Goal: Task Accomplishment & Management: Manage account settings

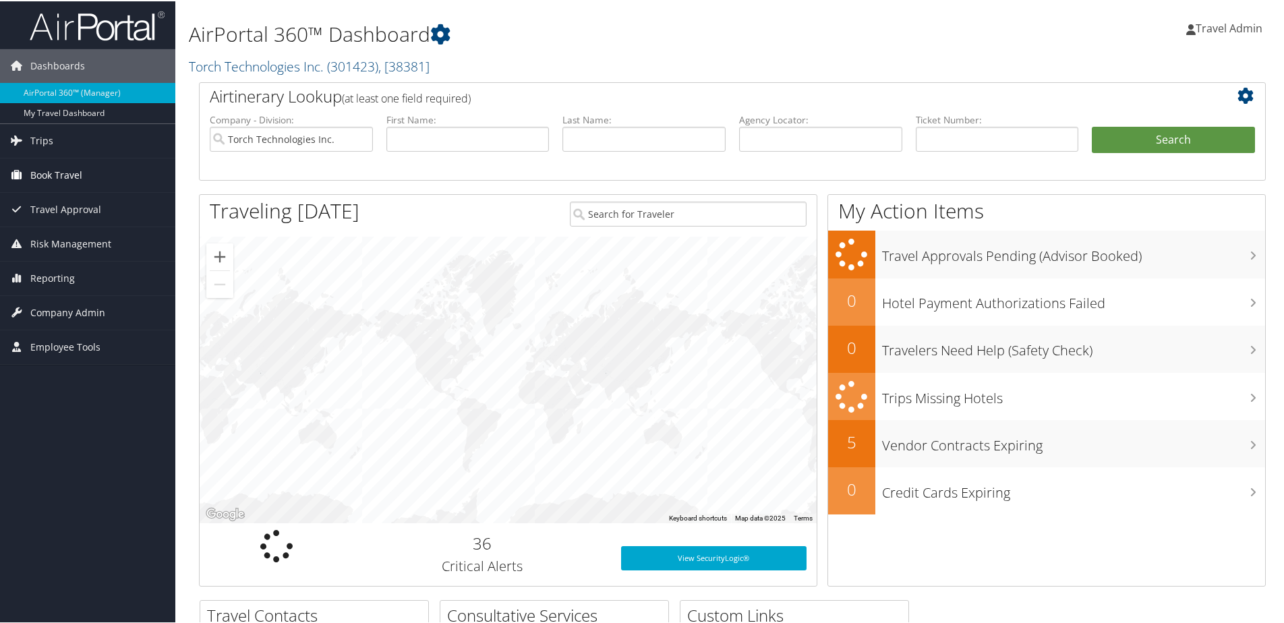
click at [83, 175] on link "Book Travel" at bounding box center [87, 174] width 175 height 34
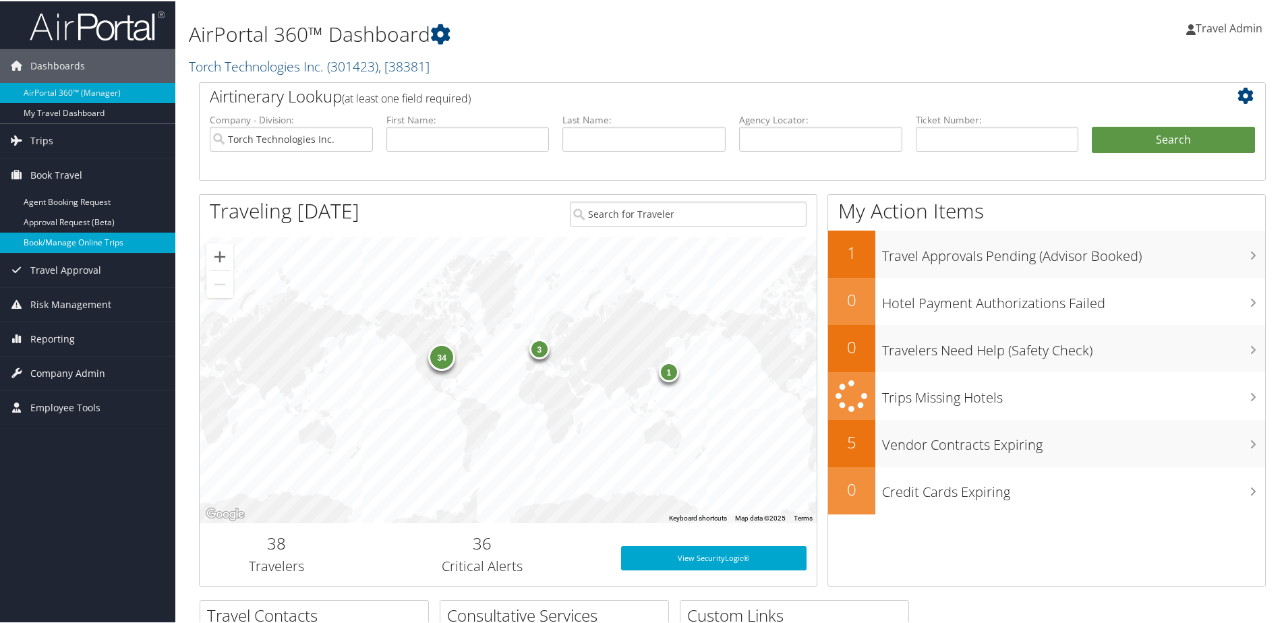
click at [57, 246] on link "Book/Manage Online Trips" at bounding box center [87, 241] width 175 height 20
drag, startPoint x: 82, startPoint y: 376, endPoint x: 78, endPoint y: 369, distance: 7.9
click at [82, 376] on span "Company Admin" at bounding box center [67, 372] width 75 height 34
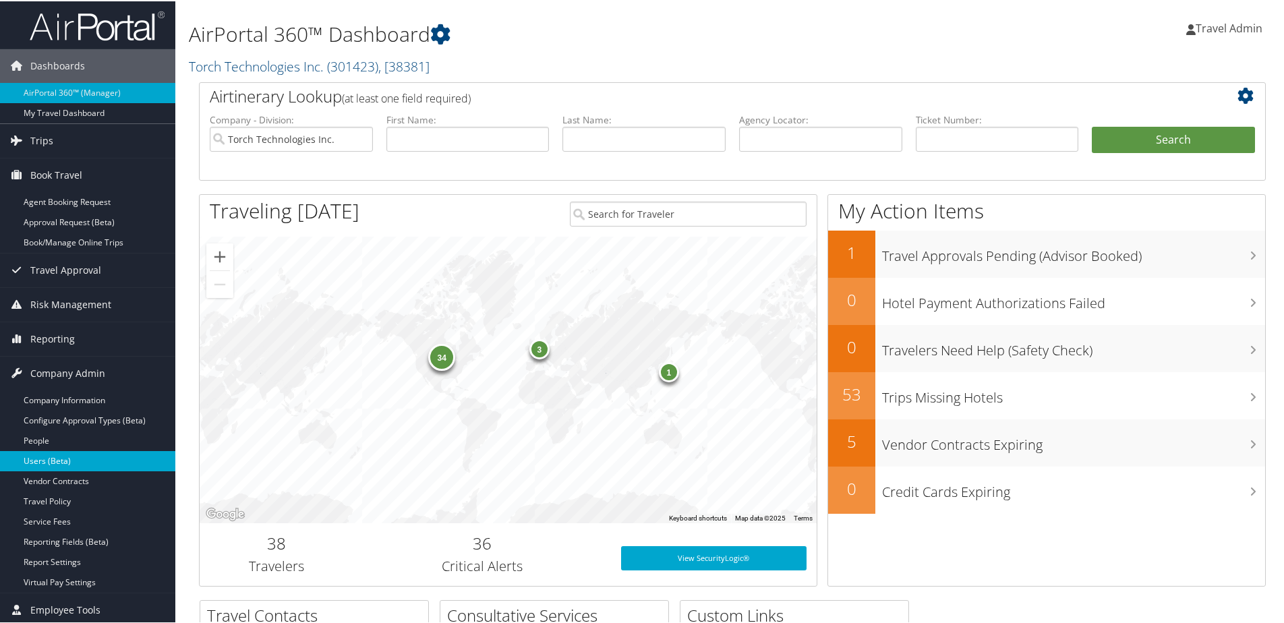
click at [53, 456] on link "Users (Beta)" at bounding box center [87, 460] width 175 height 20
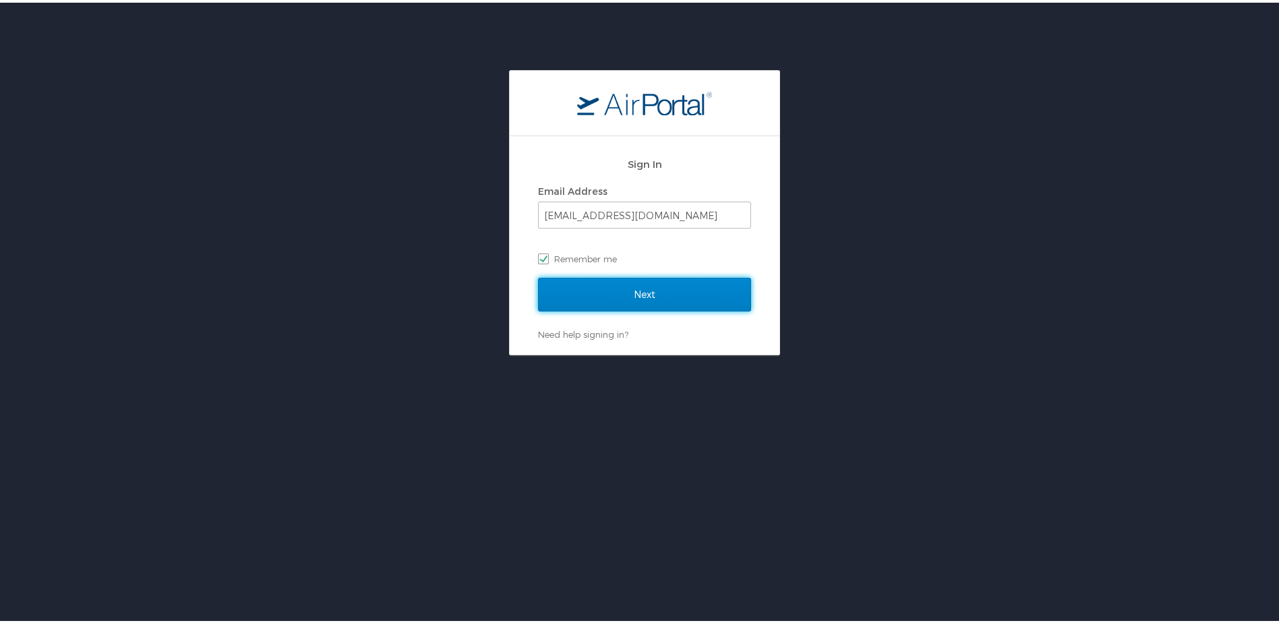
click at [661, 289] on input "Next" at bounding box center [644, 292] width 213 height 34
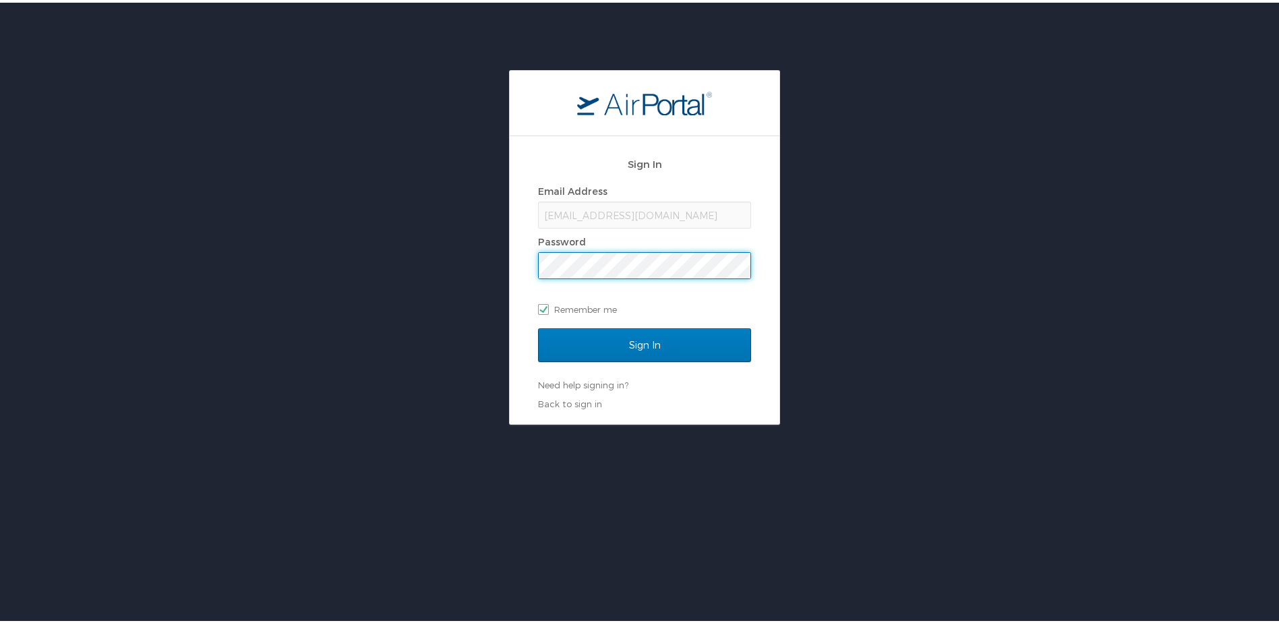
click at [538, 326] on input "Sign In" at bounding box center [644, 343] width 213 height 34
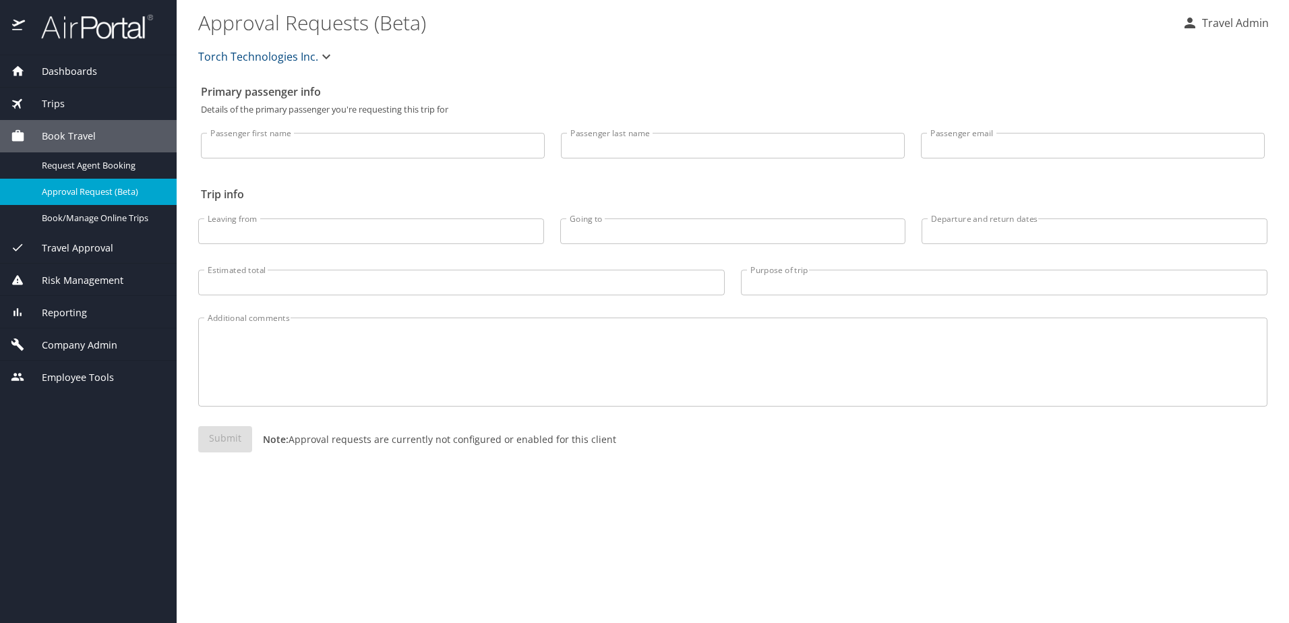
click at [100, 342] on span "Company Admin" at bounding box center [71, 345] width 92 height 15
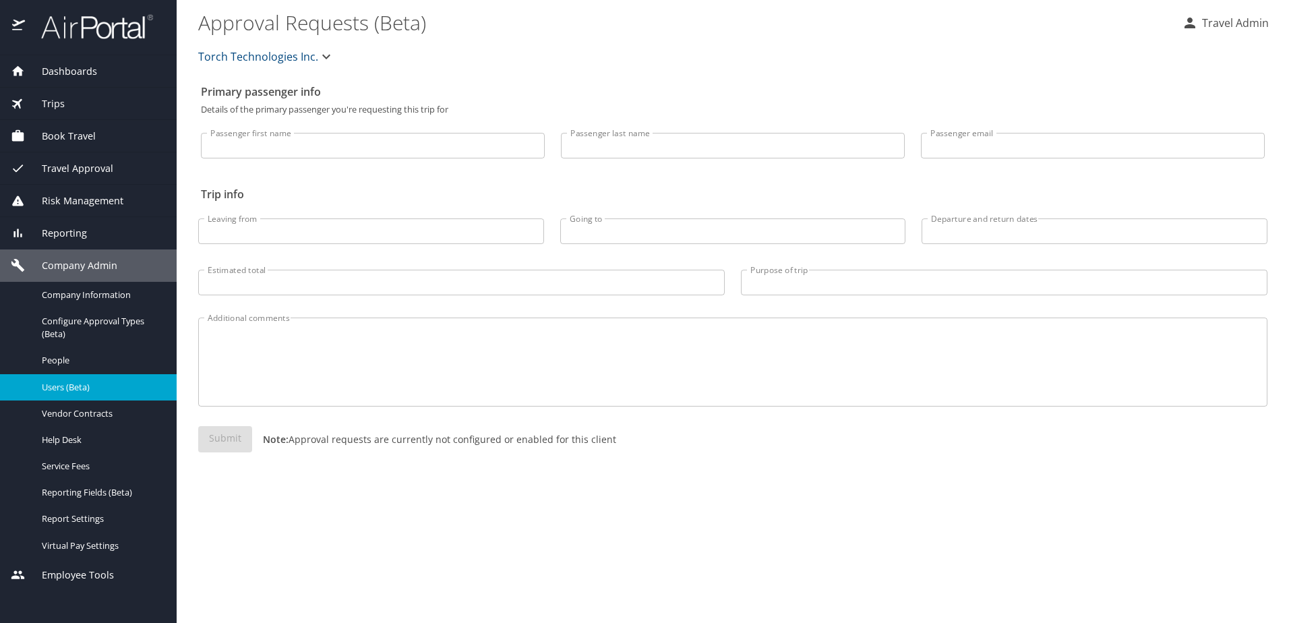
click at [82, 388] on span "Users (Beta)" at bounding box center [101, 387] width 119 height 13
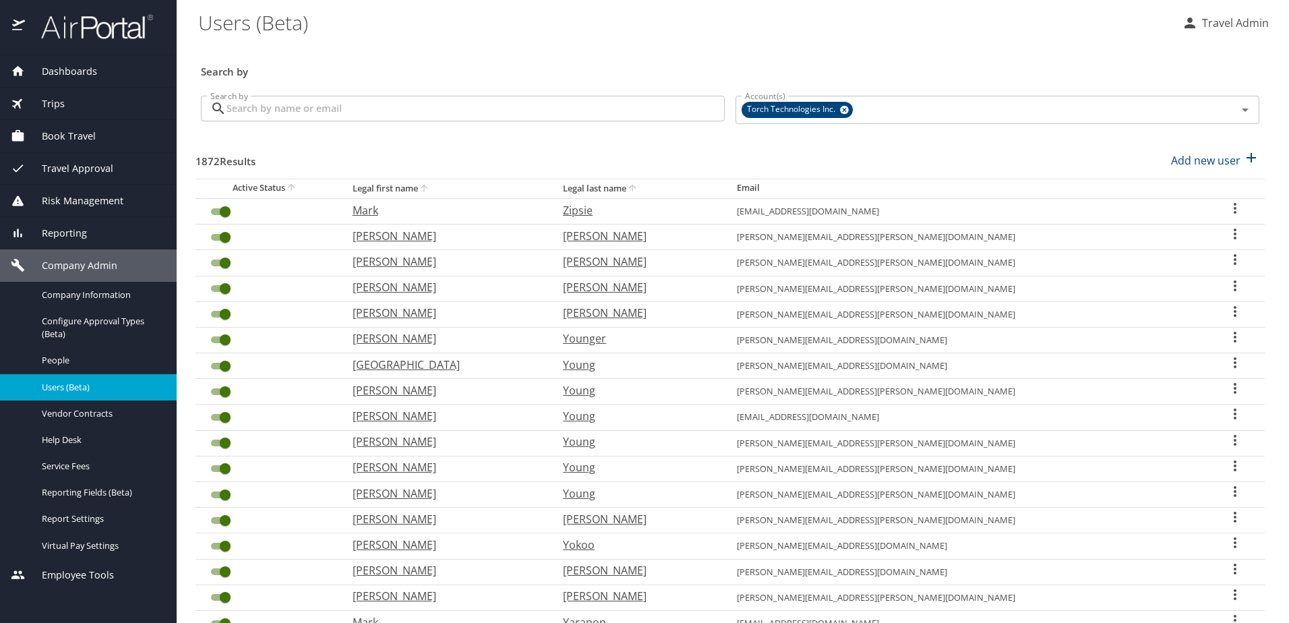
click at [367, 104] on input "Search by" at bounding box center [476, 109] width 498 height 26
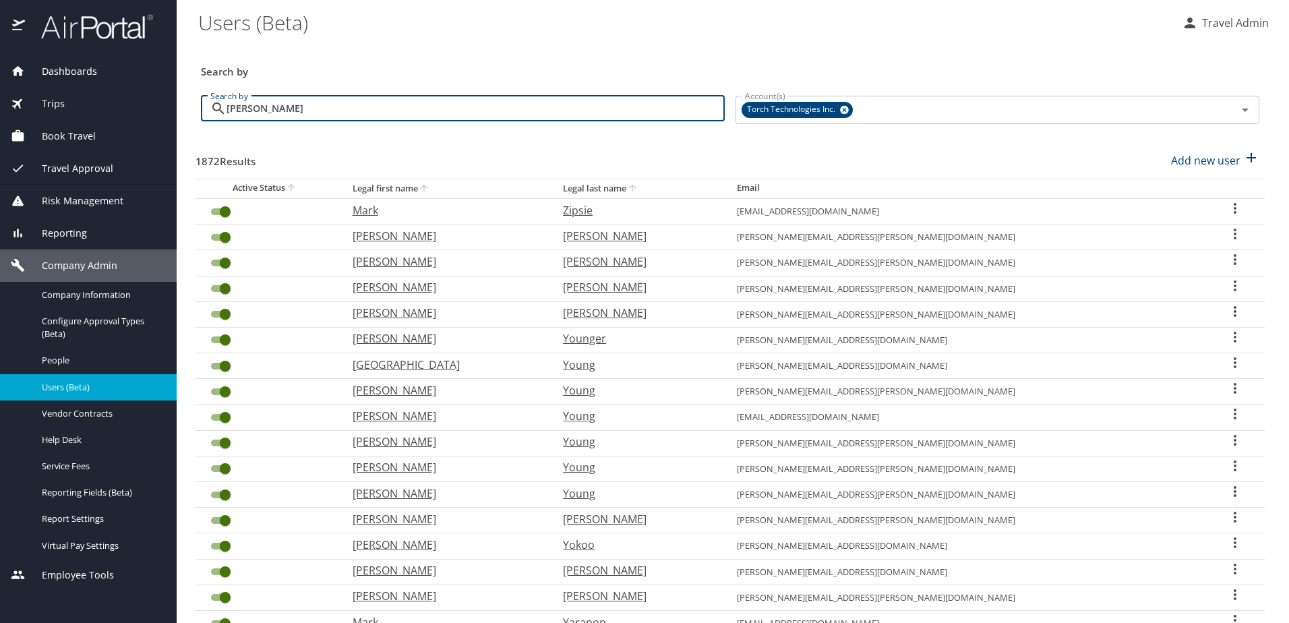
type input "[PERSON_NAME]"
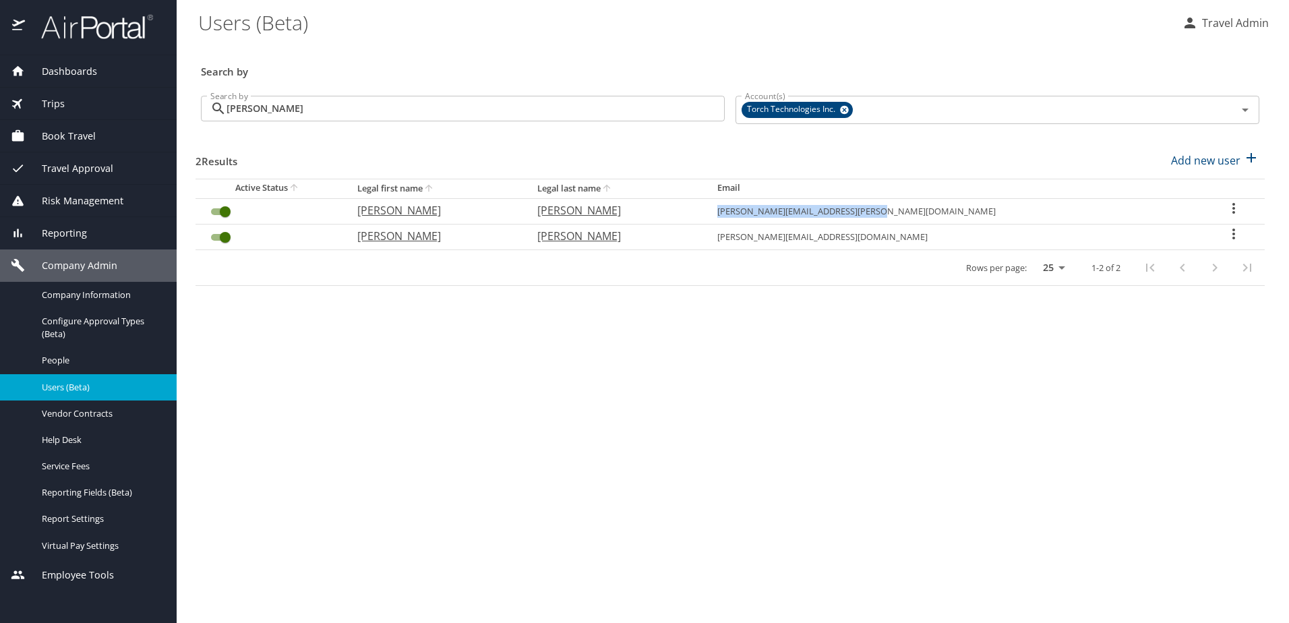
drag, startPoint x: 843, startPoint y: 211, endPoint x: 994, endPoint y: 212, distance: 151.7
click at [994, 212] on td "[PERSON_NAME][EMAIL_ADDRESS][PERSON_NAME][DOMAIN_NAME]" at bounding box center [955, 211] width 497 height 26
drag, startPoint x: 994, startPoint y: 212, endPoint x: 975, endPoint y: 212, distance: 19.6
copy td "[PERSON_NAME][EMAIL_ADDRESS][PERSON_NAME][DOMAIN_NAME]"
click at [784, 436] on main "Users (Beta) Travel Admin Search by Search by daniels Search by Account(s) Torc…" at bounding box center [733, 311] width 1112 height 623
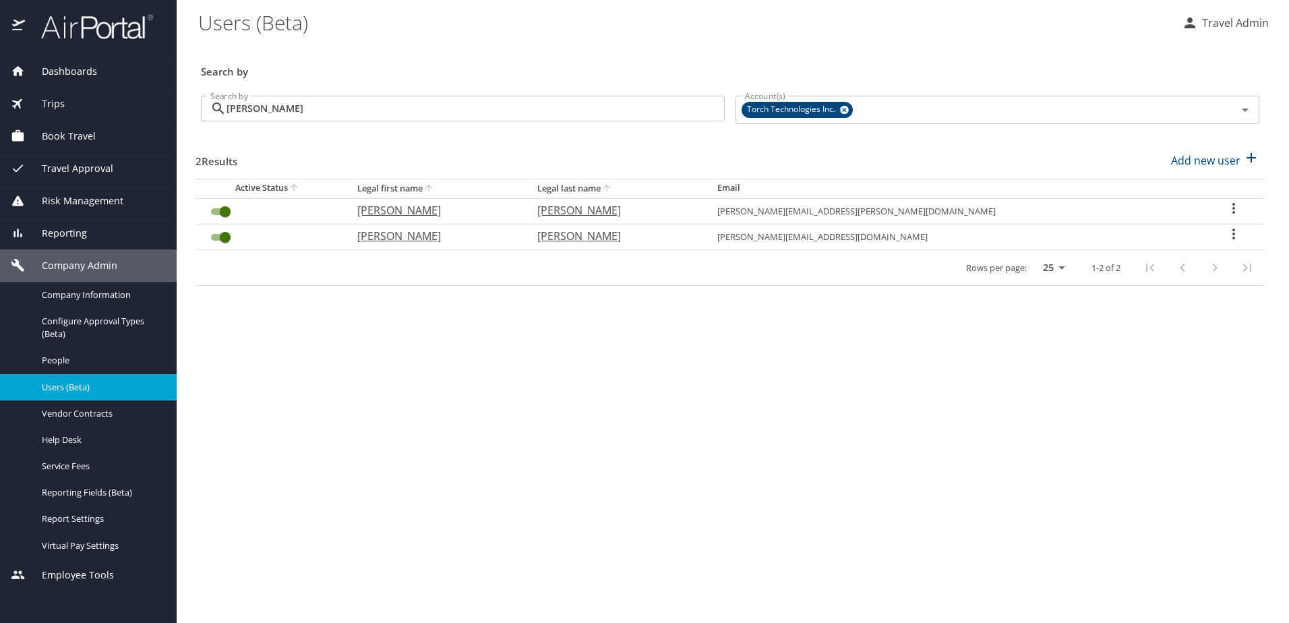
click at [1232, 209] on icon "User Search Table" at bounding box center [1233, 208] width 3 height 11
click at [224, 212] on div at bounding box center [644, 311] width 1289 height 623
click at [224, 212] on input "User Search Table" at bounding box center [225, 212] width 49 height 16
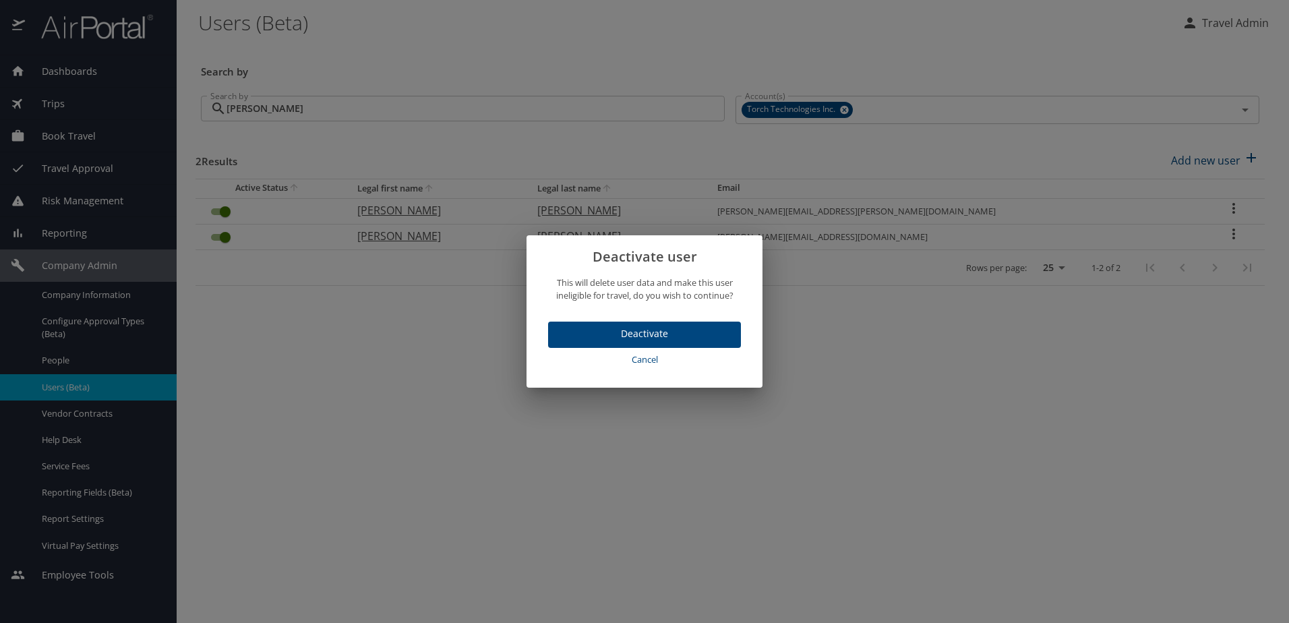
click at [639, 336] on span "Deactivate" at bounding box center [644, 334] width 171 height 17
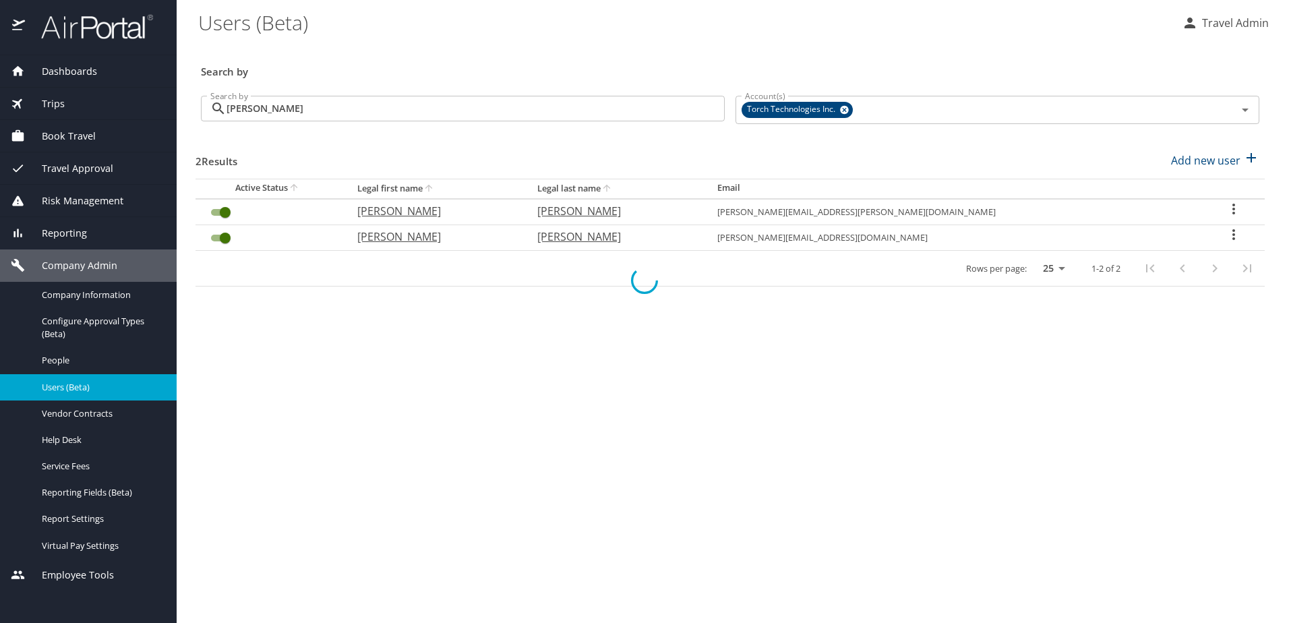
checkbox input "false"
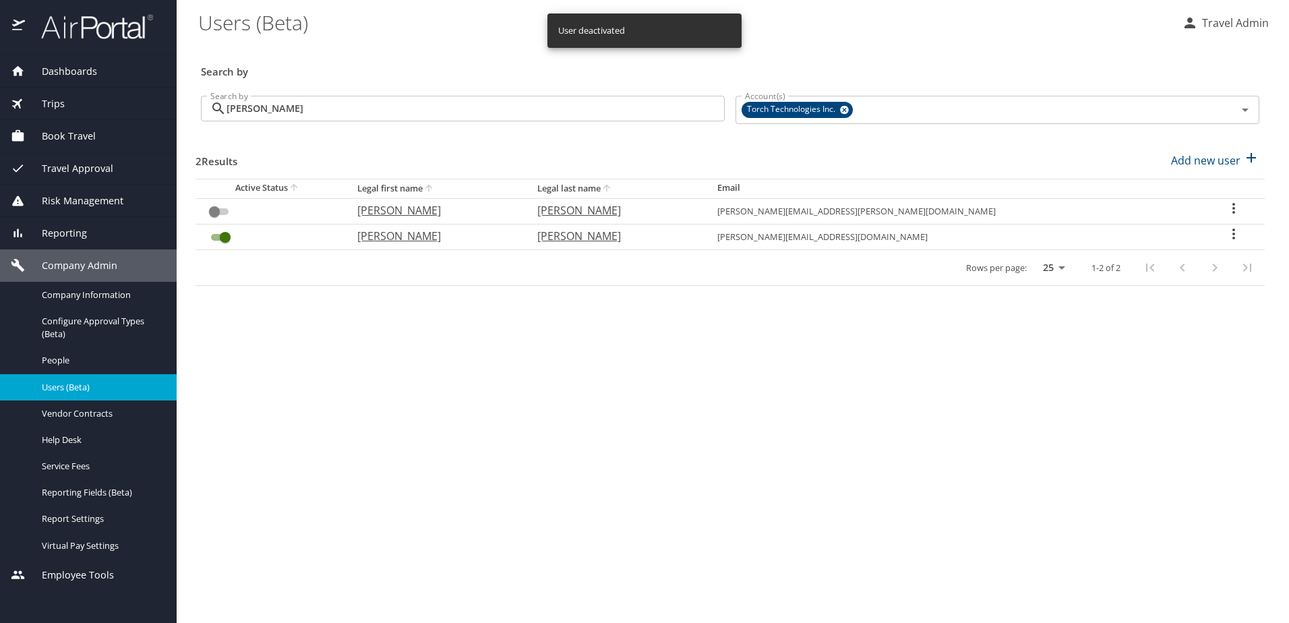
click at [1227, 237] on icon "User Search Table" at bounding box center [1234, 234] width 16 height 16
click at [1199, 235] on li "View profile" at bounding box center [1183, 236] width 196 height 24
select select "US"
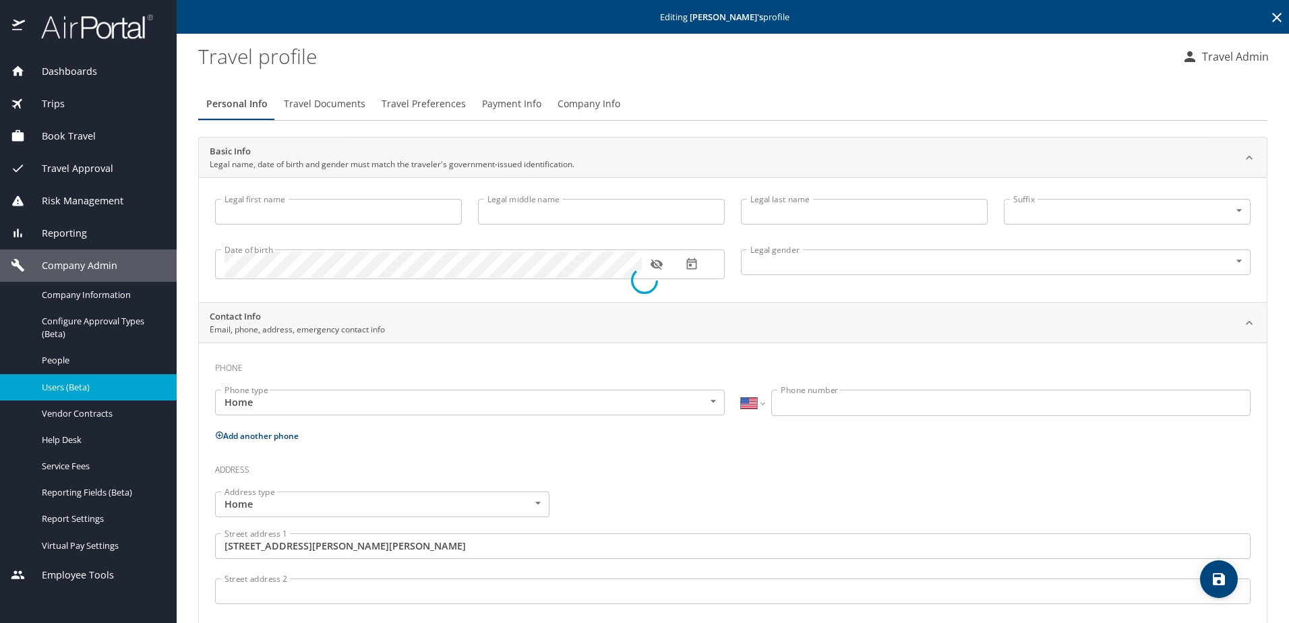
type input "[PERSON_NAME]"
type input "Michael"
type input "[PERSON_NAME]"
type input "Male"
type input "Mary"
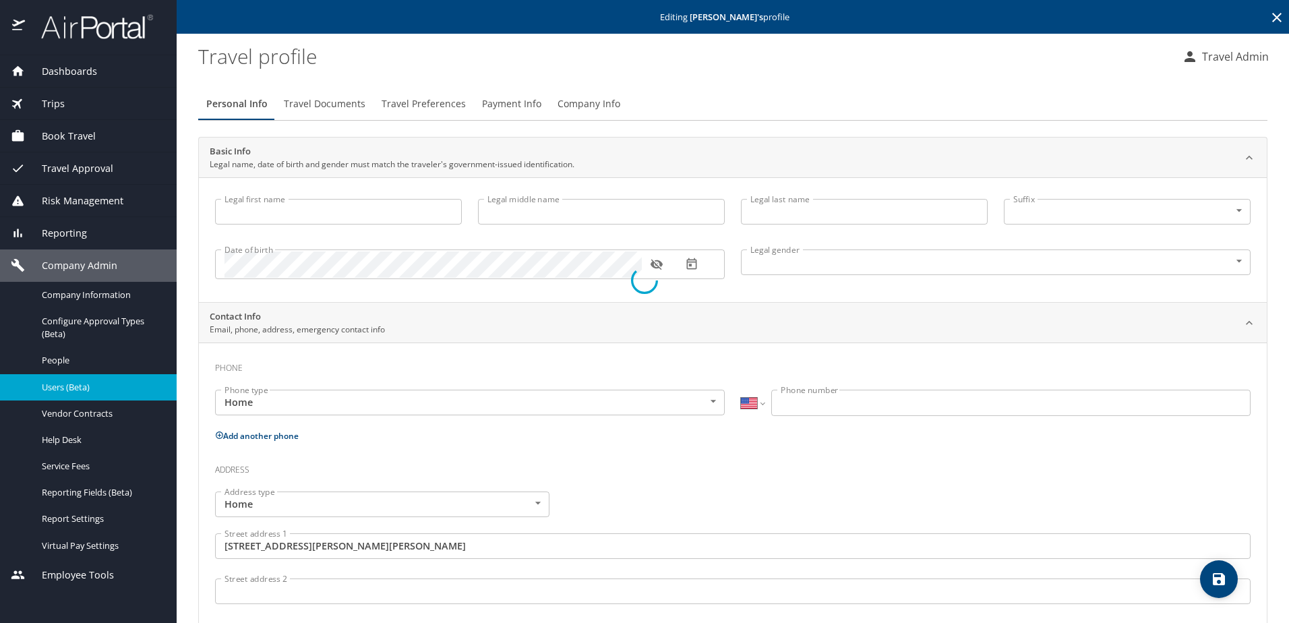
type input "[PERSON_NAME]"
type input "(915) 637-4096"
type input "tcdaniels99@gmail.com"
type input "United States of America"
type input "Oklahoma"
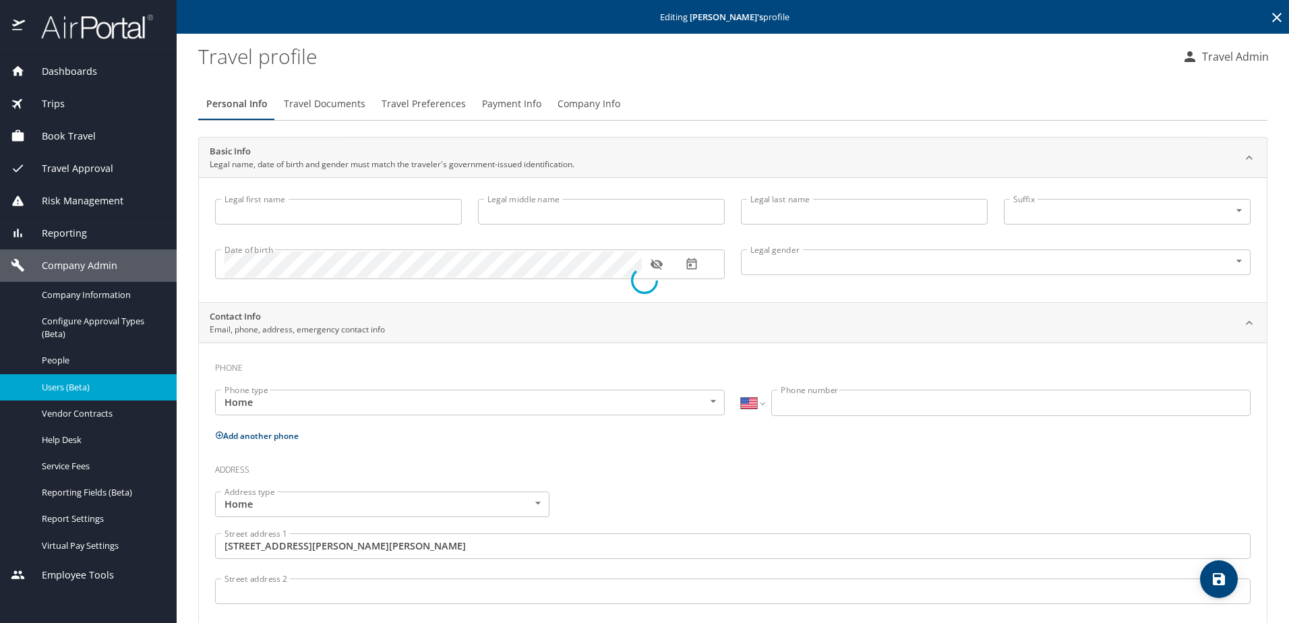
type input "United States of America"
type input "Alabama"
type input "United States of America"
select select "US"
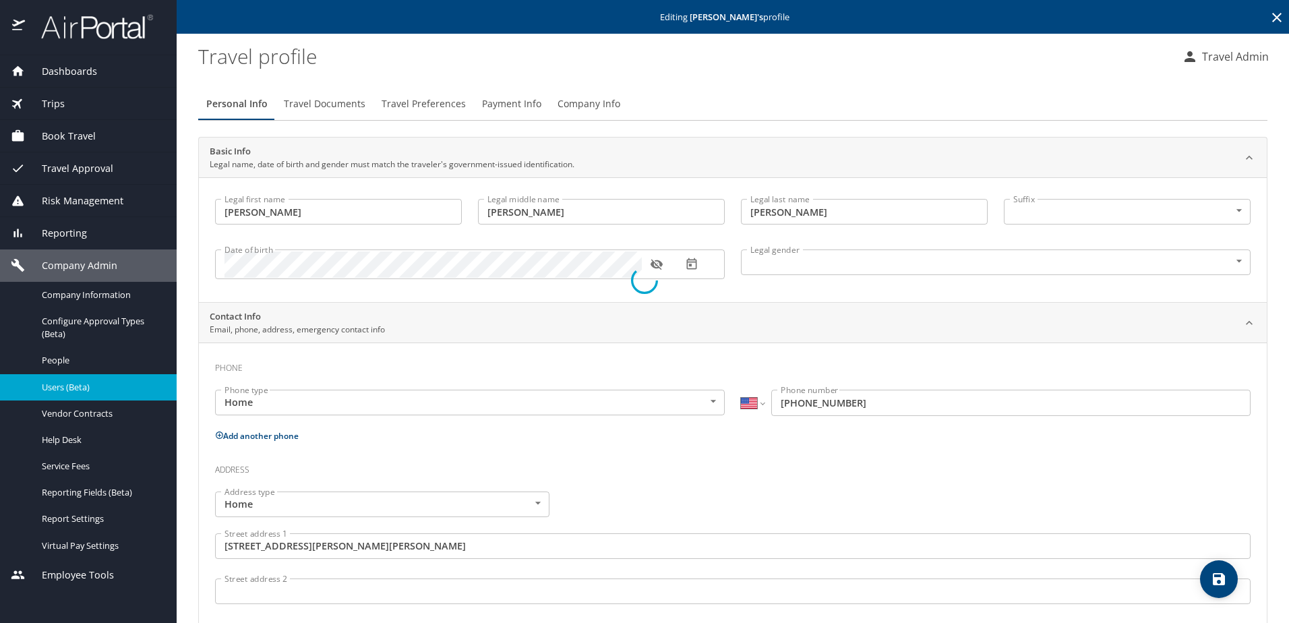
select select "UG"
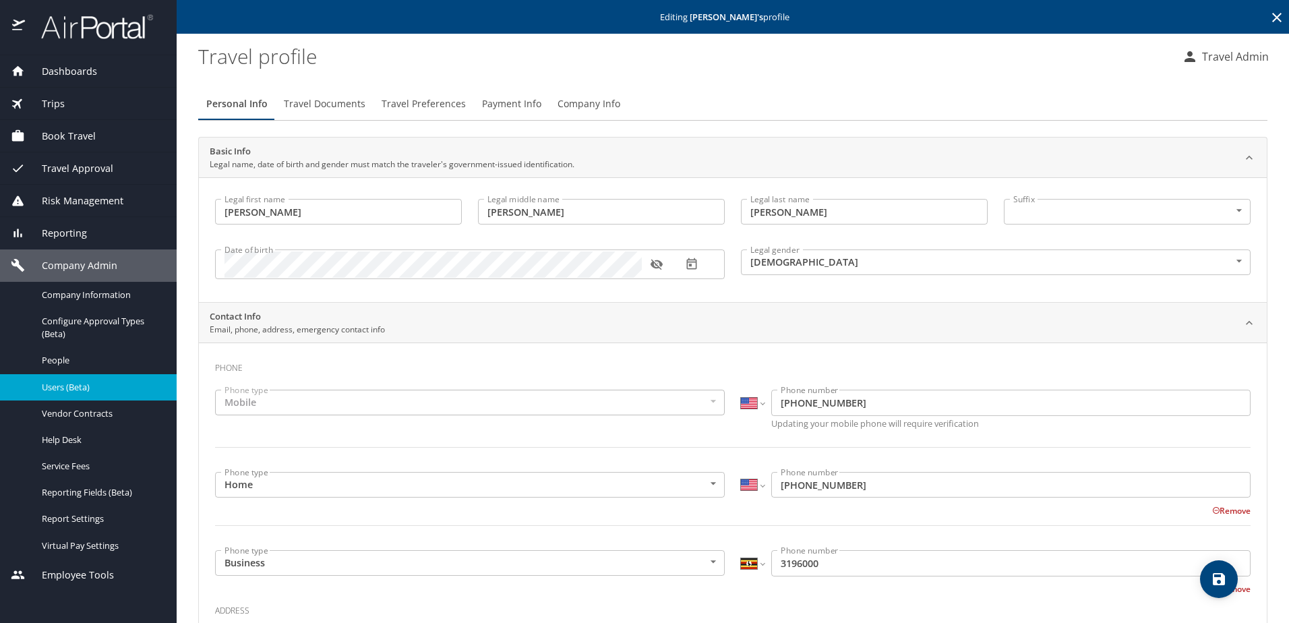
click at [591, 113] on button "Company Info" at bounding box center [588, 104] width 79 height 32
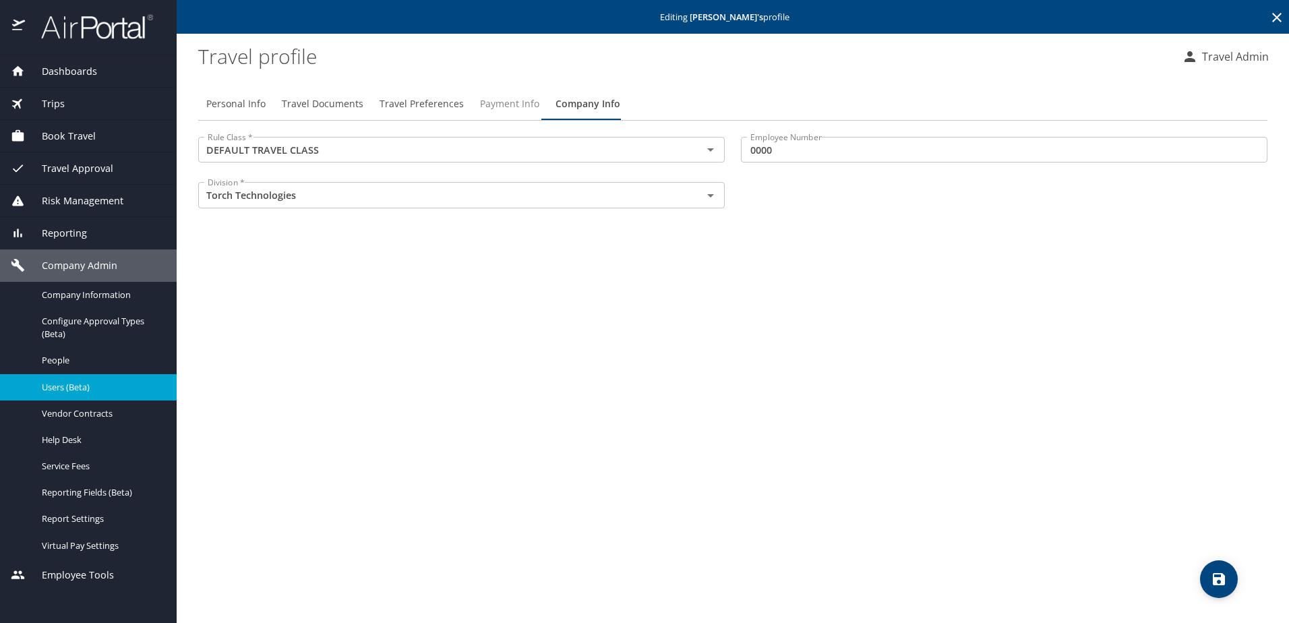
click at [507, 102] on span "Payment Info" at bounding box center [509, 104] width 59 height 17
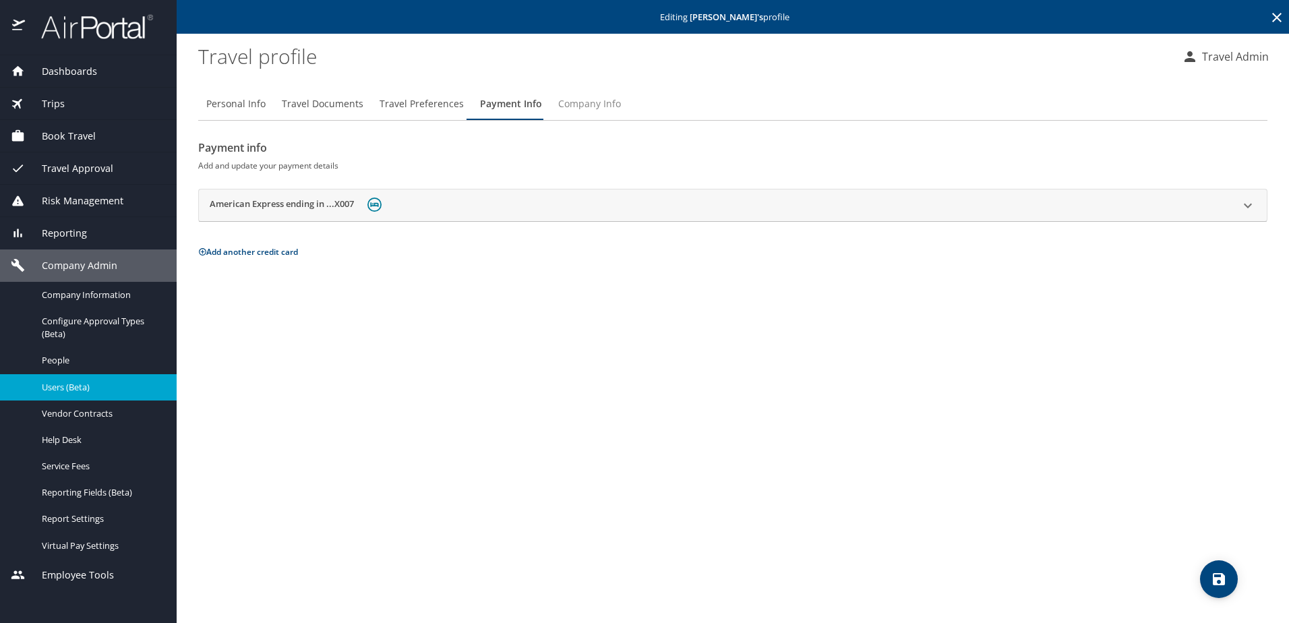
click at [594, 104] on span "Company Info" at bounding box center [589, 104] width 63 height 17
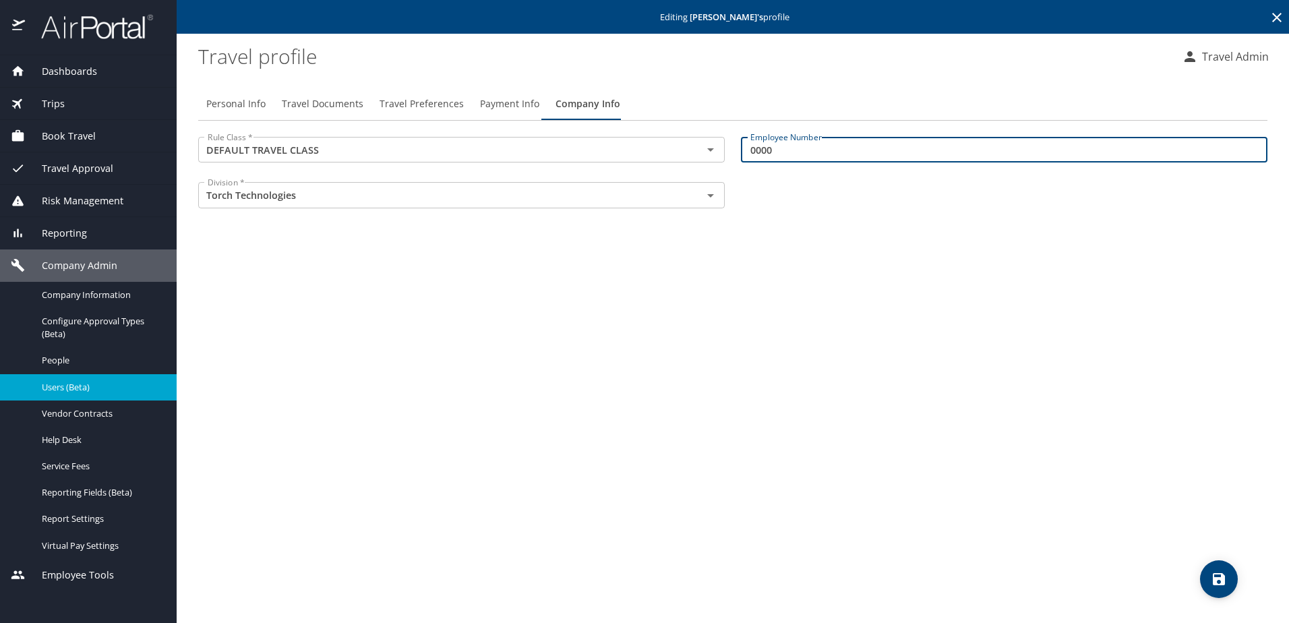
click at [813, 146] on input "0000" at bounding box center [1004, 150] width 527 height 26
click at [812, 146] on input "0000" at bounding box center [1004, 150] width 527 height 26
type input "03786"
click at [227, 102] on span "Personal Info" at bounding box center [235, 104] width 59 height 17
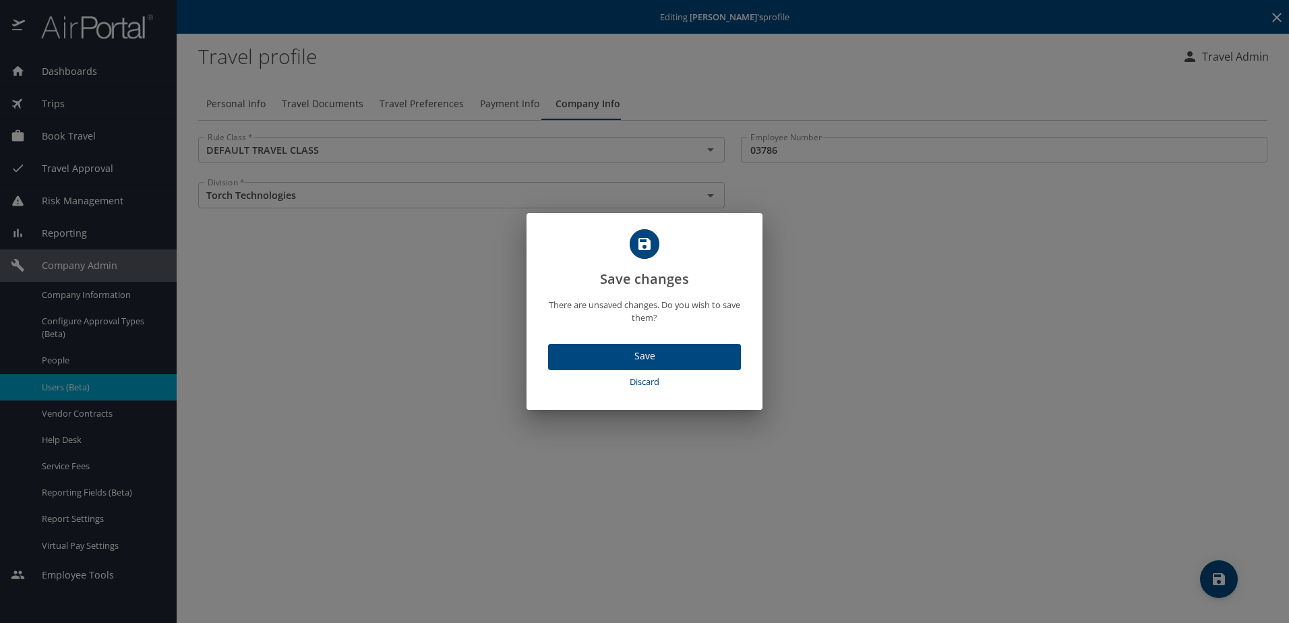
click at [623, 360] on span "Save" at bounding box center [644, 356] width 171 height 17
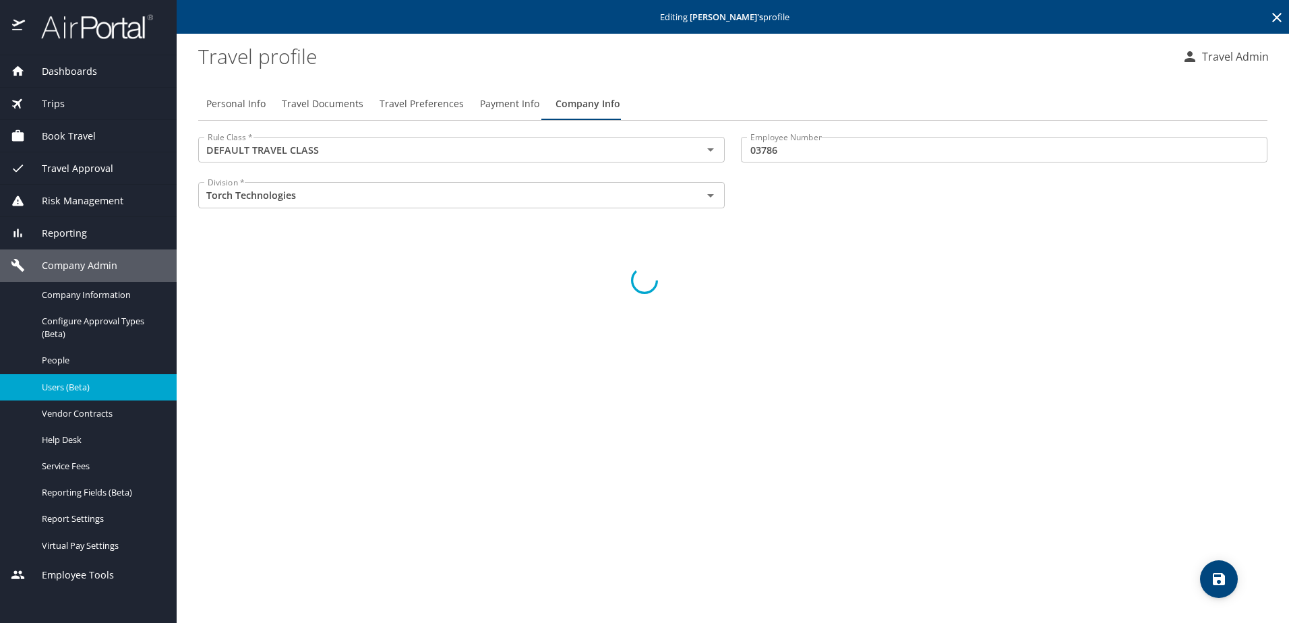
select select "US"
select select "UG"
select select "US"
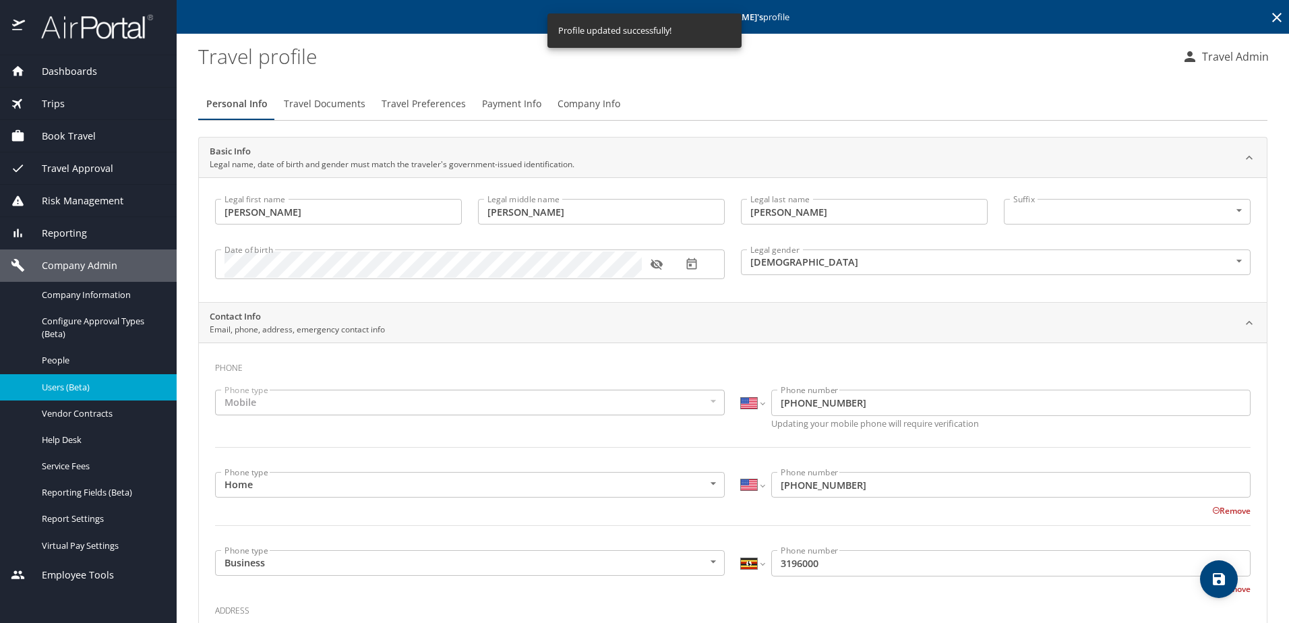
select select "US"
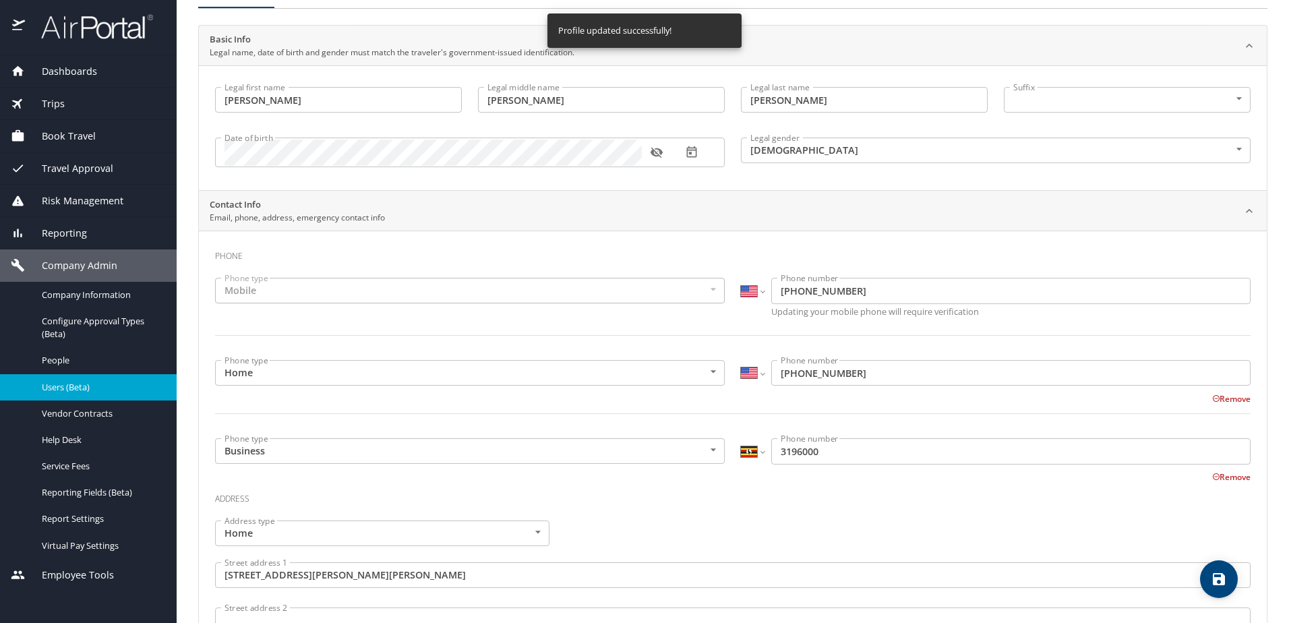
scroll to position [337, 0]
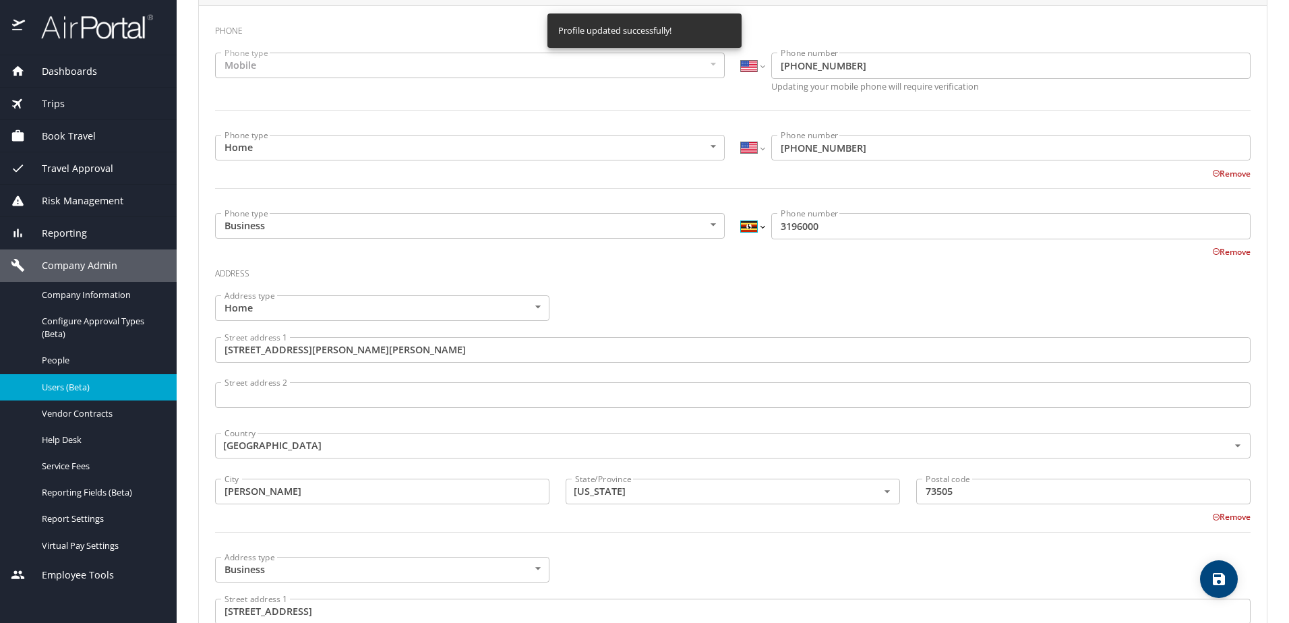
click at [756, 231] on select "International Afghanistan Åland Islands Albania Algeria American Samoa Andorra …" at bounding box center [752, 226] width 23 height 26
select select "US"
click at [741, 213] on select "International Afghanistan Åland Islands Albania Algeria American Samoa Andorra …" at bounding box center [752, 226] width 23 height 26
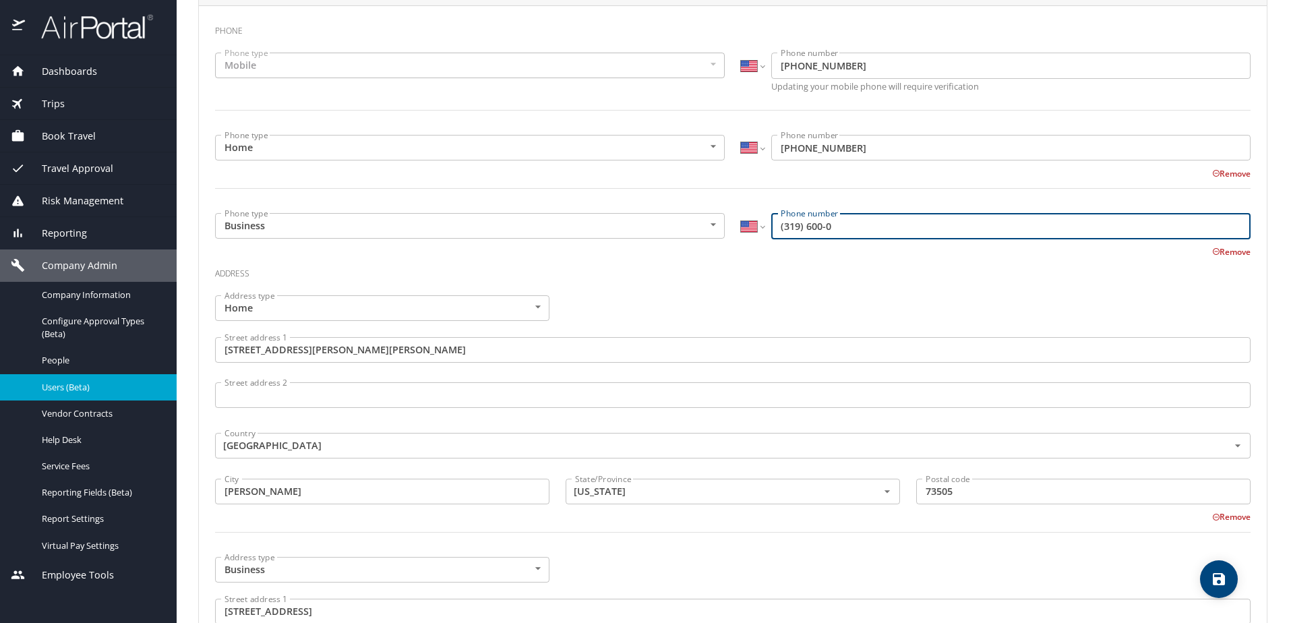
click at [774, 225] on input "(319) 600-0" at bounding box center [1010, 226] width 479 height 26
type input "(256) 319-6000"
click at [993, 272] on h3 "Address" at bounding box center [733, 270] width 1036 height 23
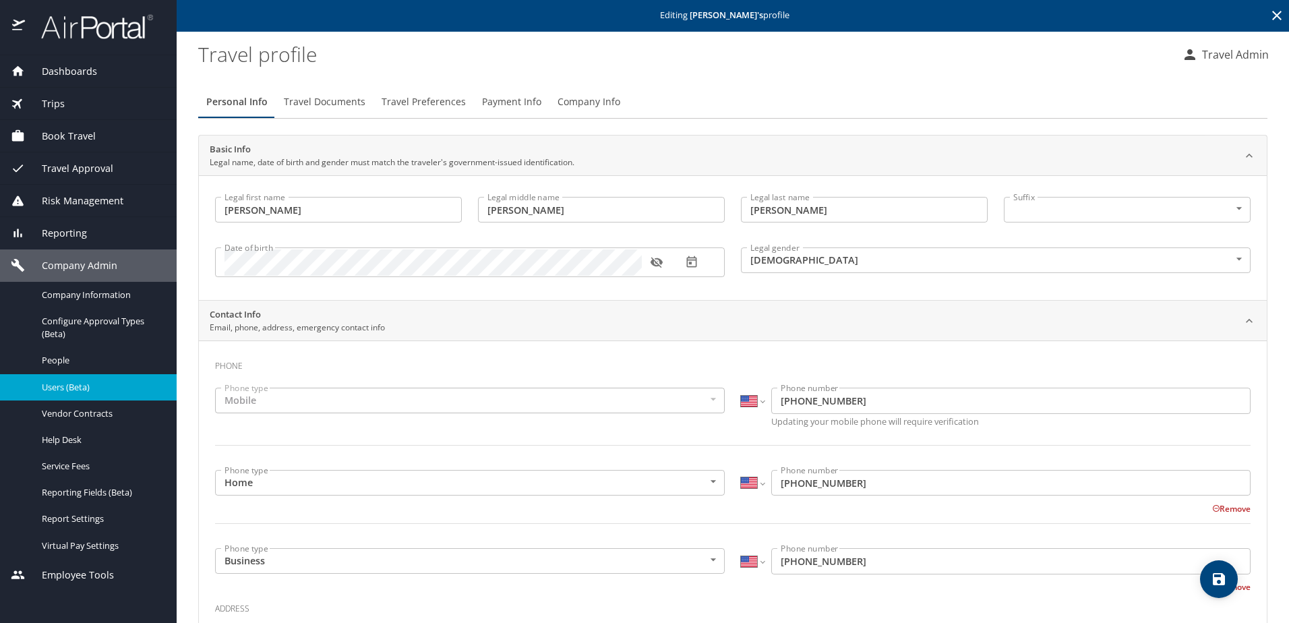
scroll to position [0, 0]
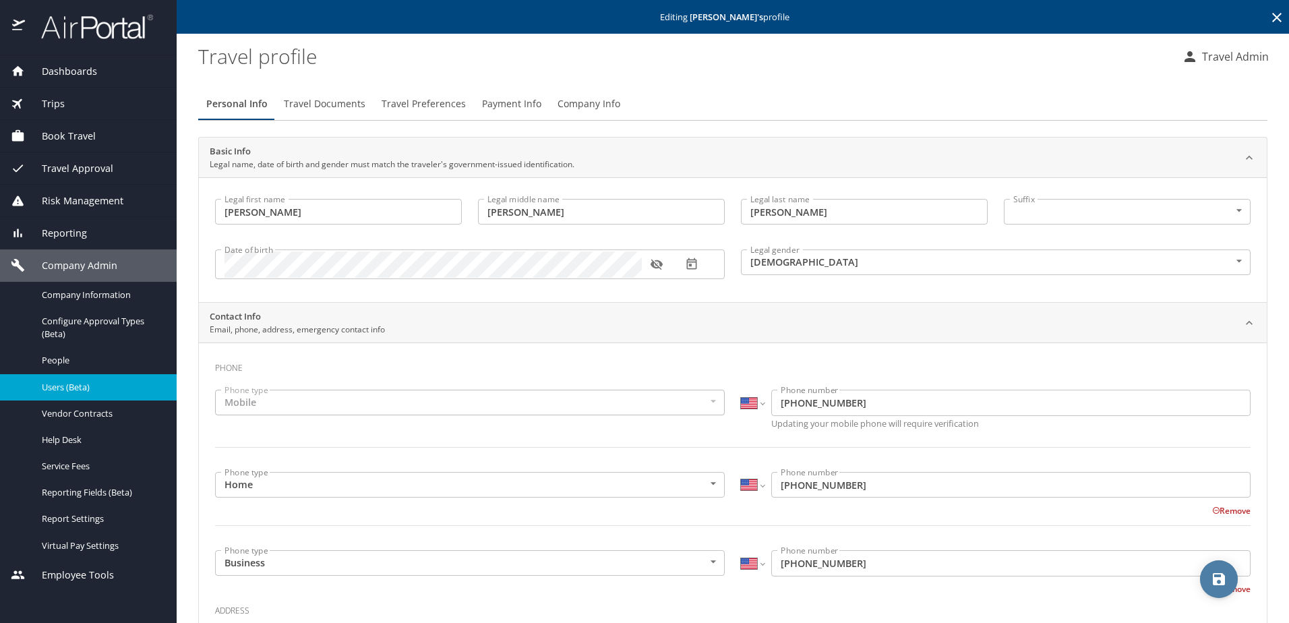
click at [1228, 582] on span "save" at bounding box center [1219, 579] width 38 height 16
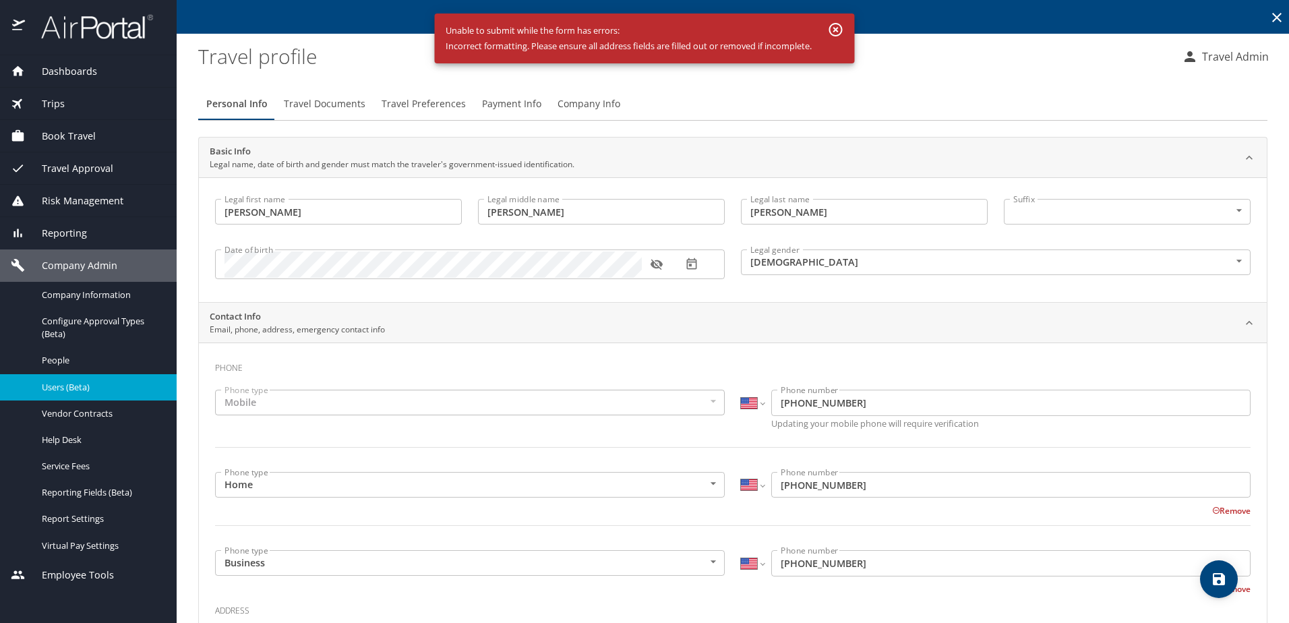
click at [567, 58] on div "Unable to submit while the form has errors: Incorrect formatting. Please ensure…" at bounding box center [629, 39] width 366 height 42
click at [572, 38] on div "Unable to submit while the form has errors: Incorrect formatting. Please ensure…" at bounding box center [629, 39] width 366 height 42
click at [570, 46] on div "Unable to submit while the form has errors: Incorrect formatting. Please ensure…" at bounding box center [629, 39] width 366 height 42
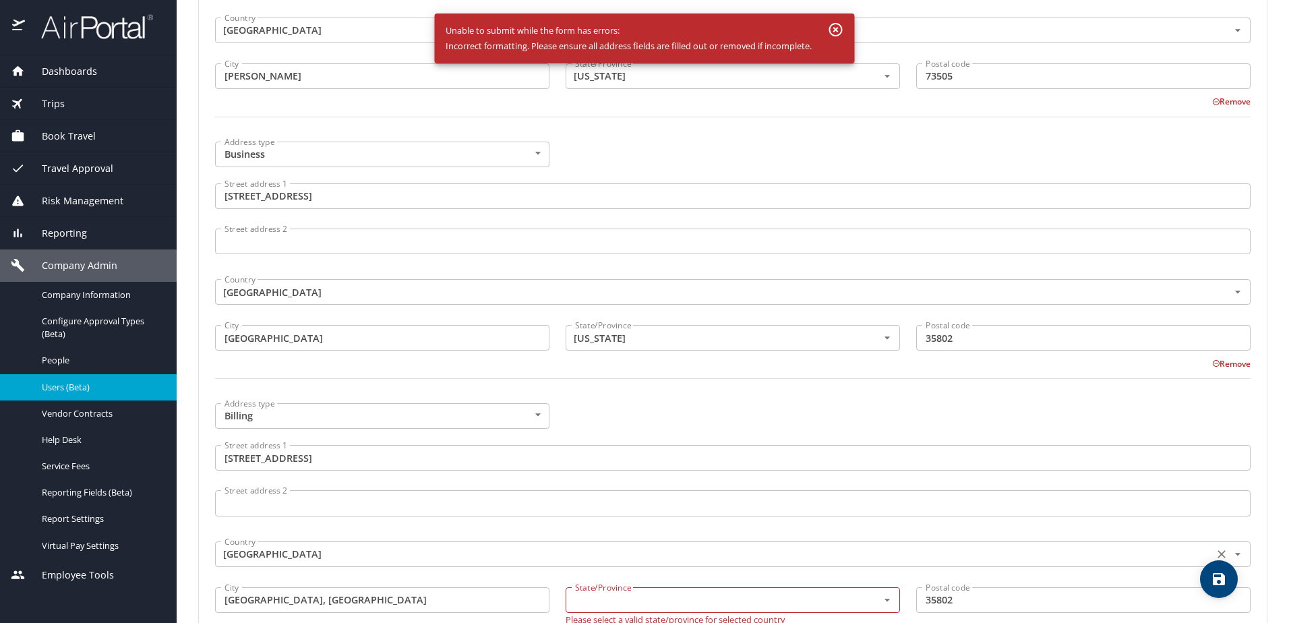
scroll to position [922, 0]
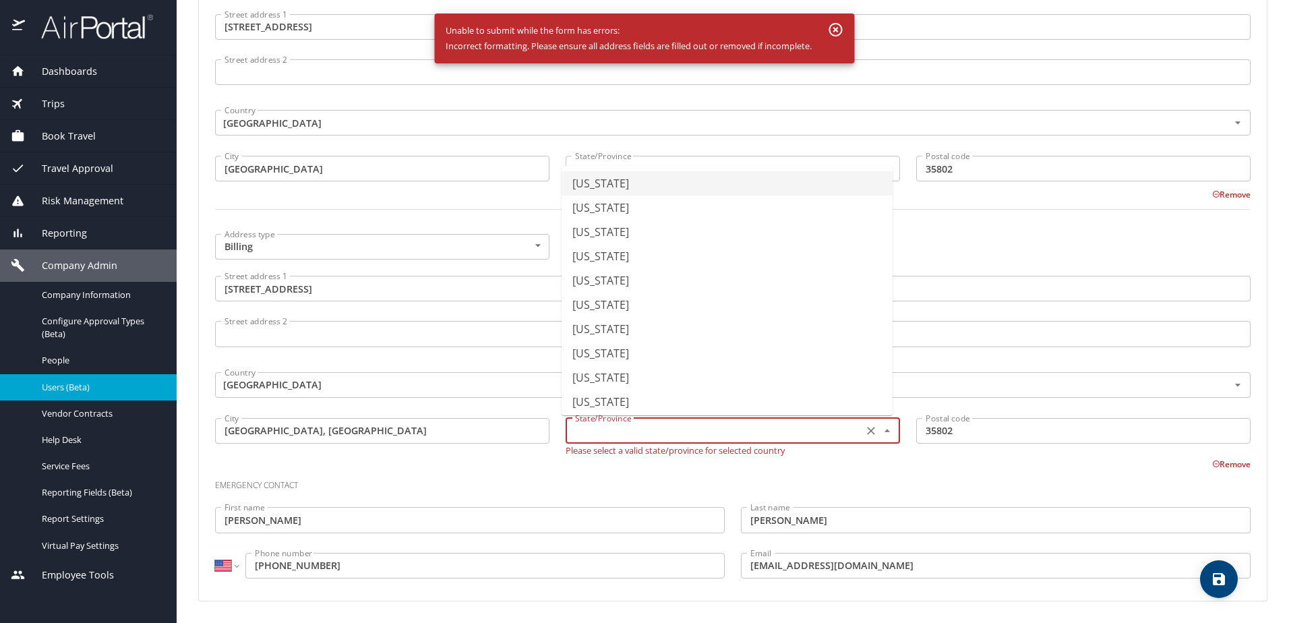
click at [716, 438] on input "text" at bounding box center [713, 431] width 287 height 18
click at [647, 187] on li "Alabama" at bounding box center [727, 183] width 331 height 24
type input "Alabama"
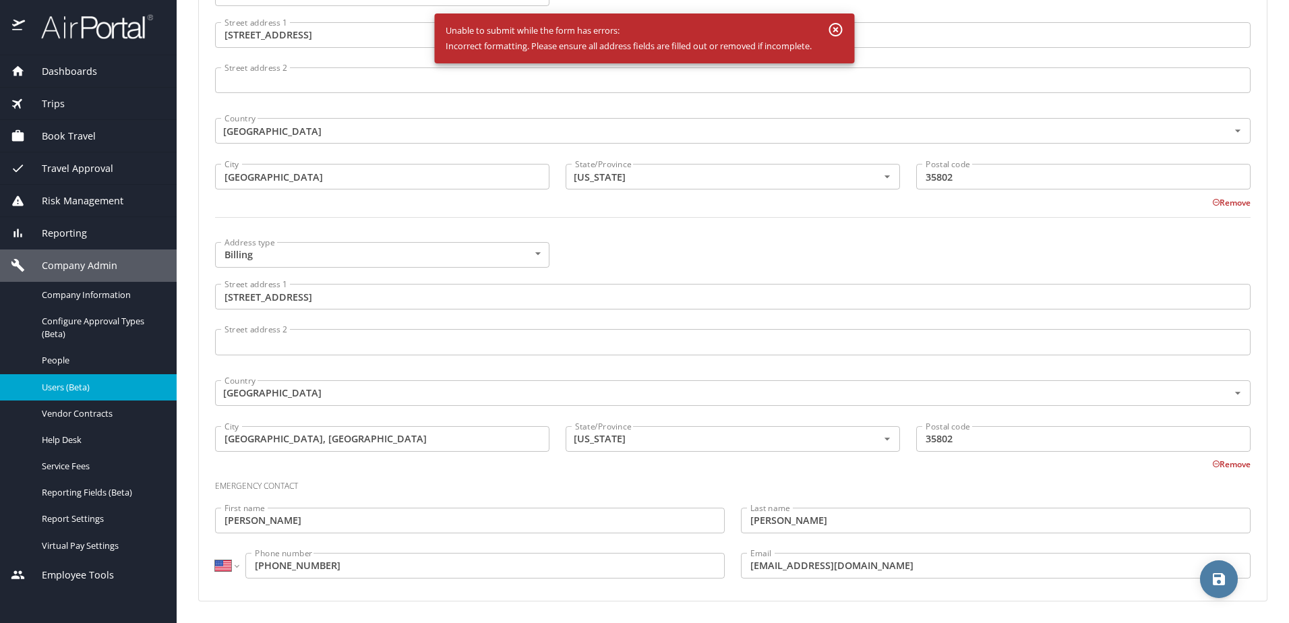
click at [1222, 578] on icon "save" at bounding box center [1219, 579] width 12 height 12
select select "US"
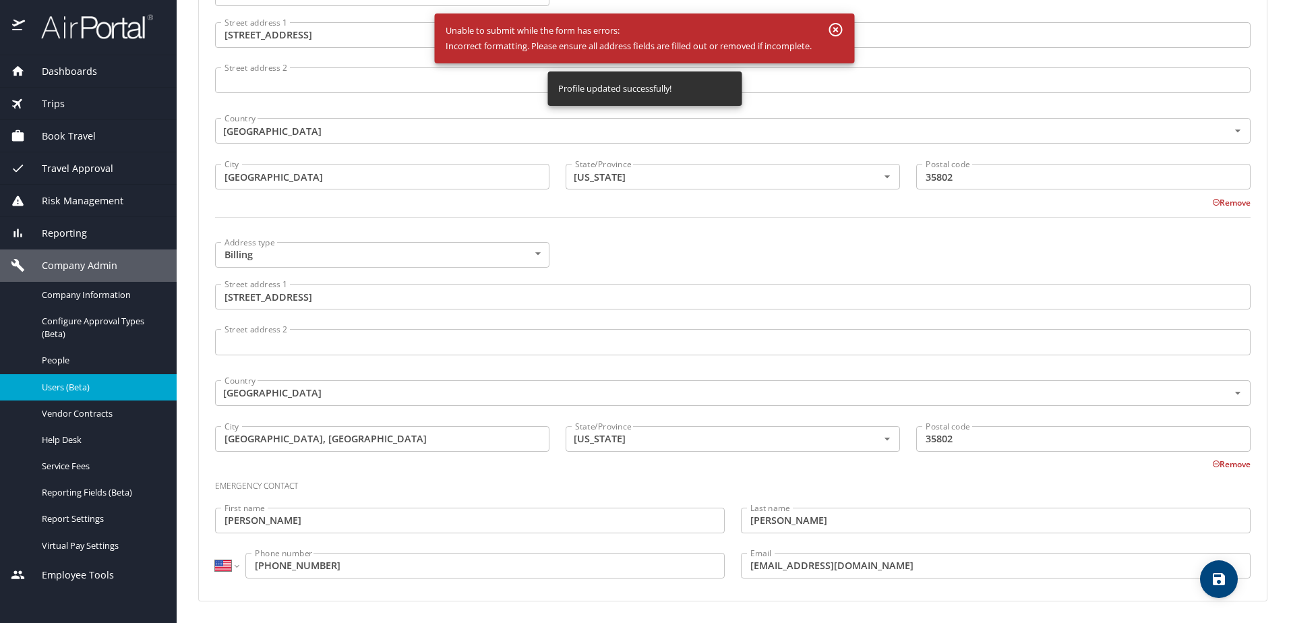
select select "US"
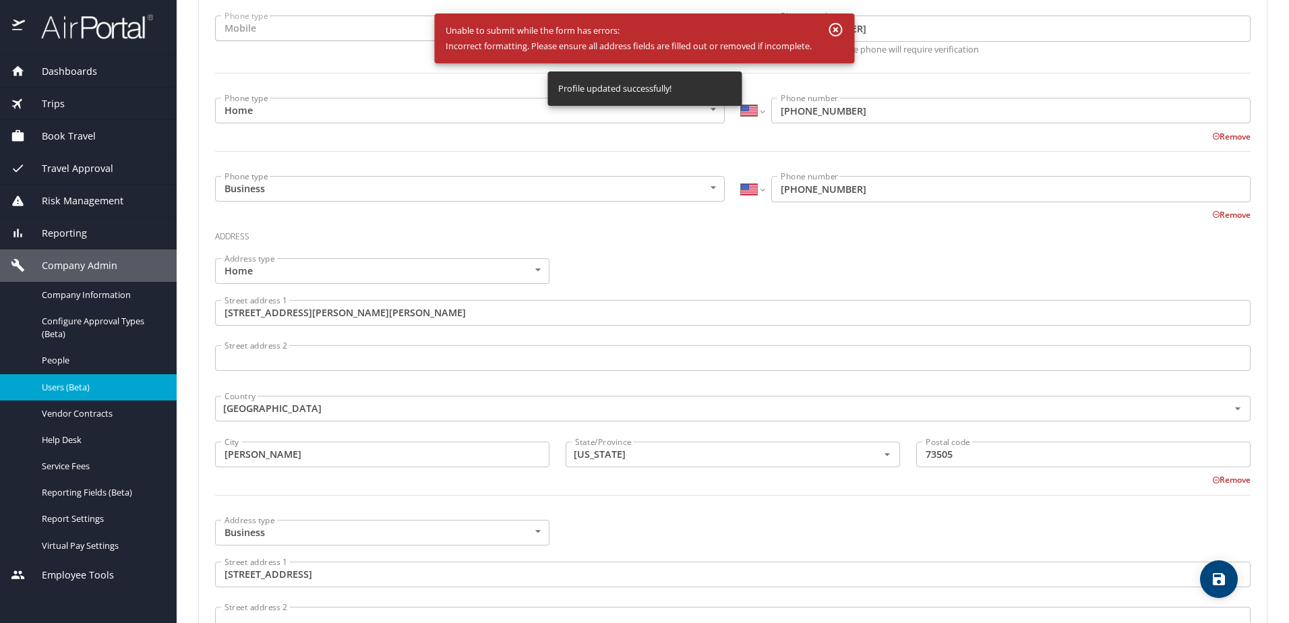
scroll to position [0, 0]
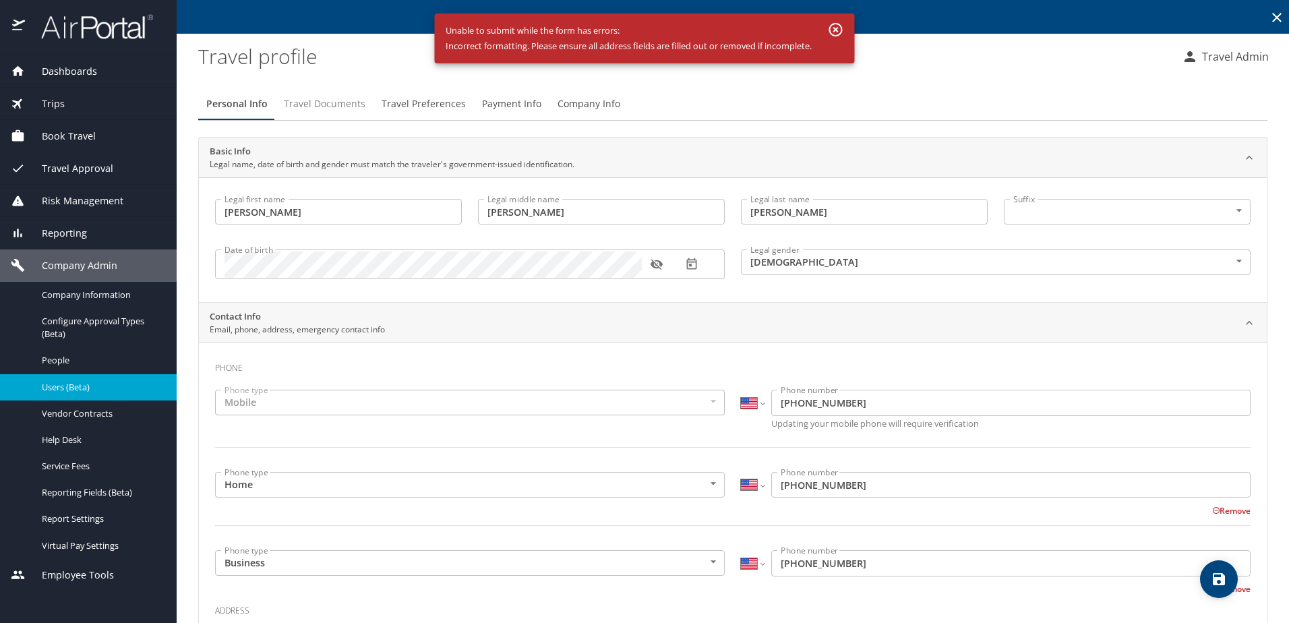
click at [317, 102] on span "Travel Documents" at bounding box center [325, 104] width 82 height 17
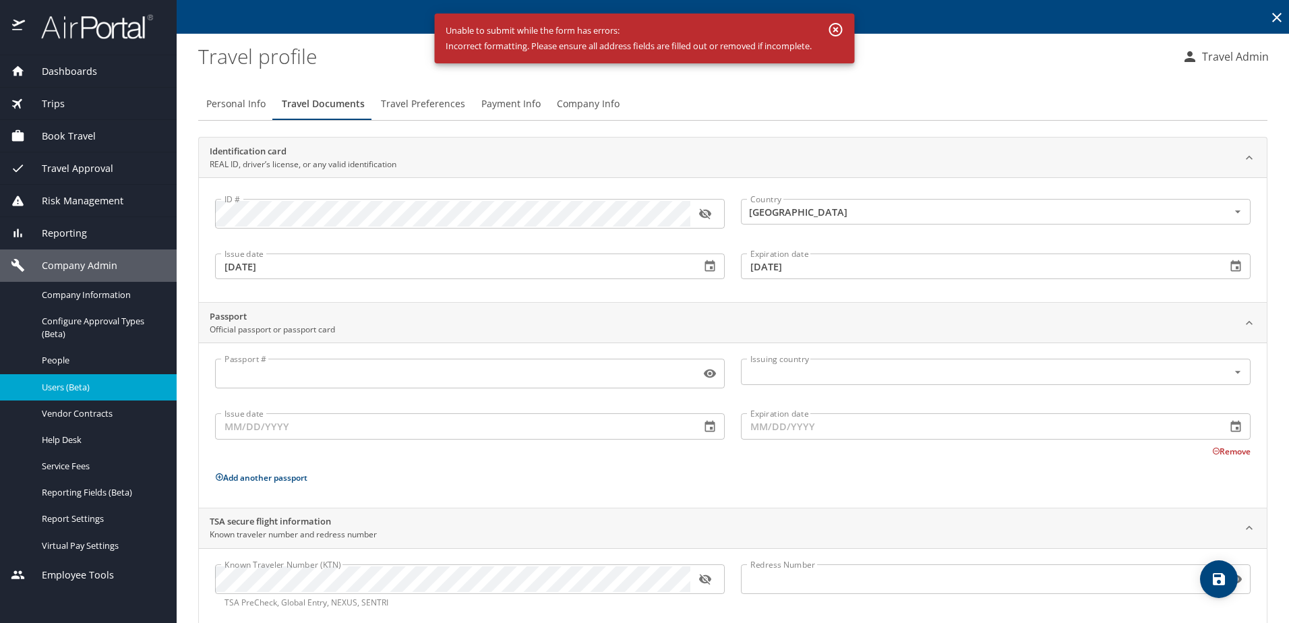
click at [419, 111] on span "Travel Preferences" at bounding box center [423, 104] width 84 height 17
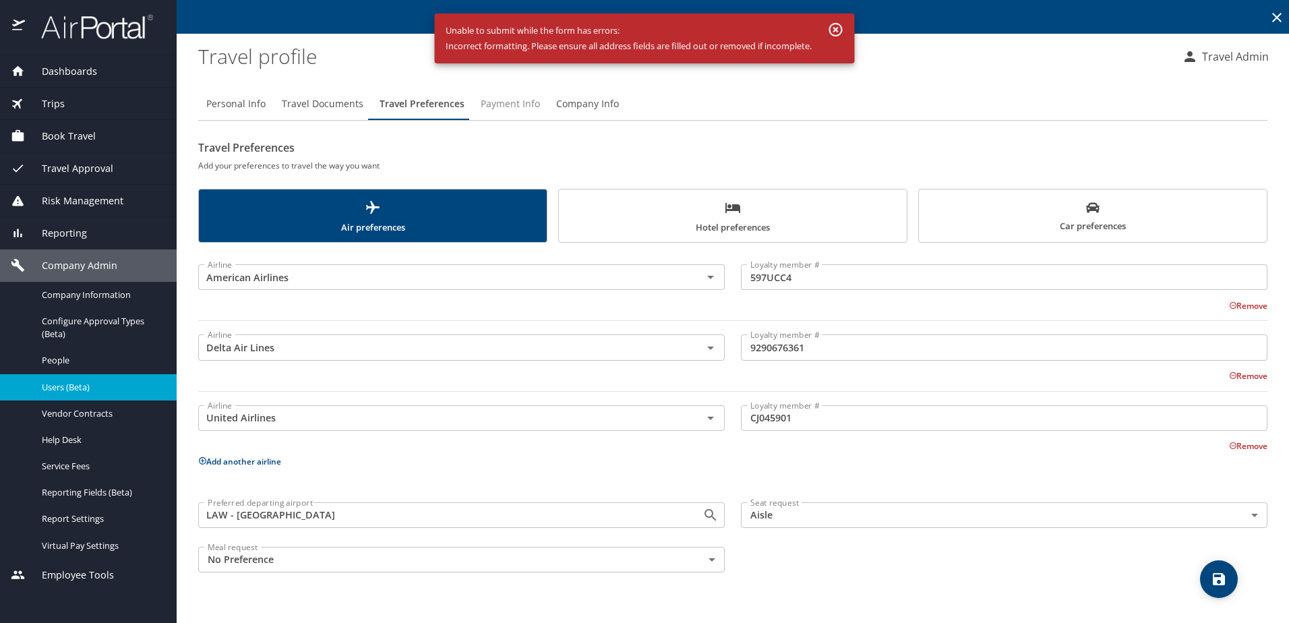
click at [473, 96] on button "Payment Info" at bounding box center [511, 104] width 76 height 32
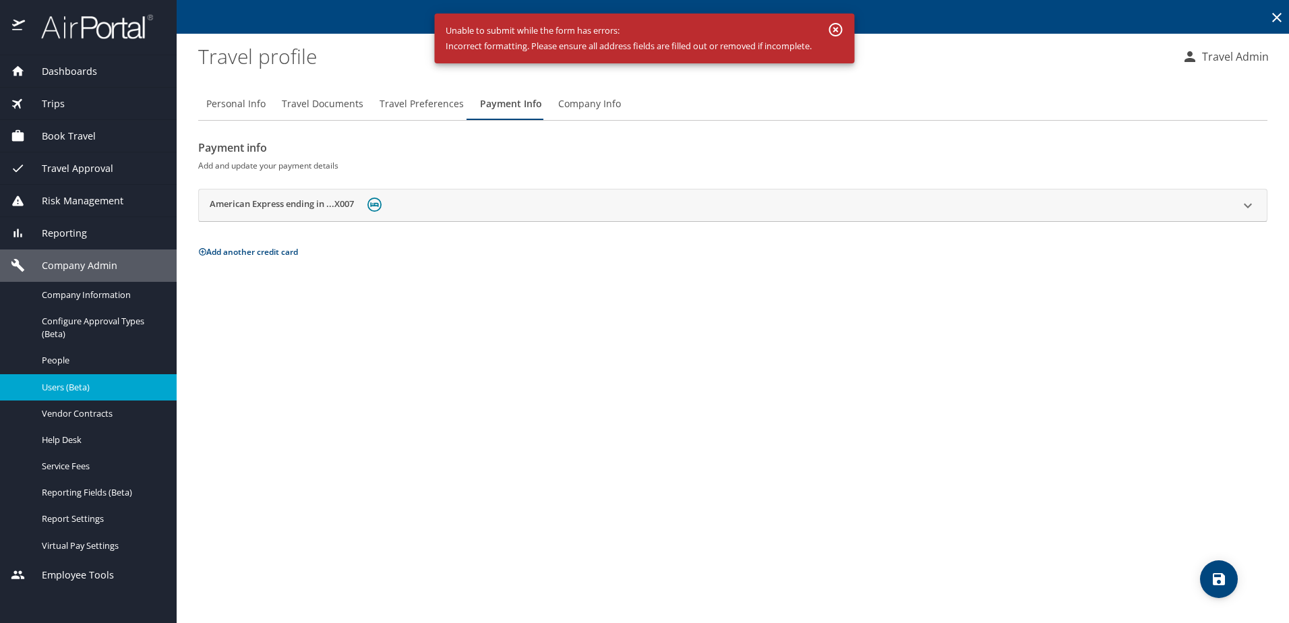
click at [550, 104] on button "Company Info" at bounding box center [589, 104] width 79 height 32
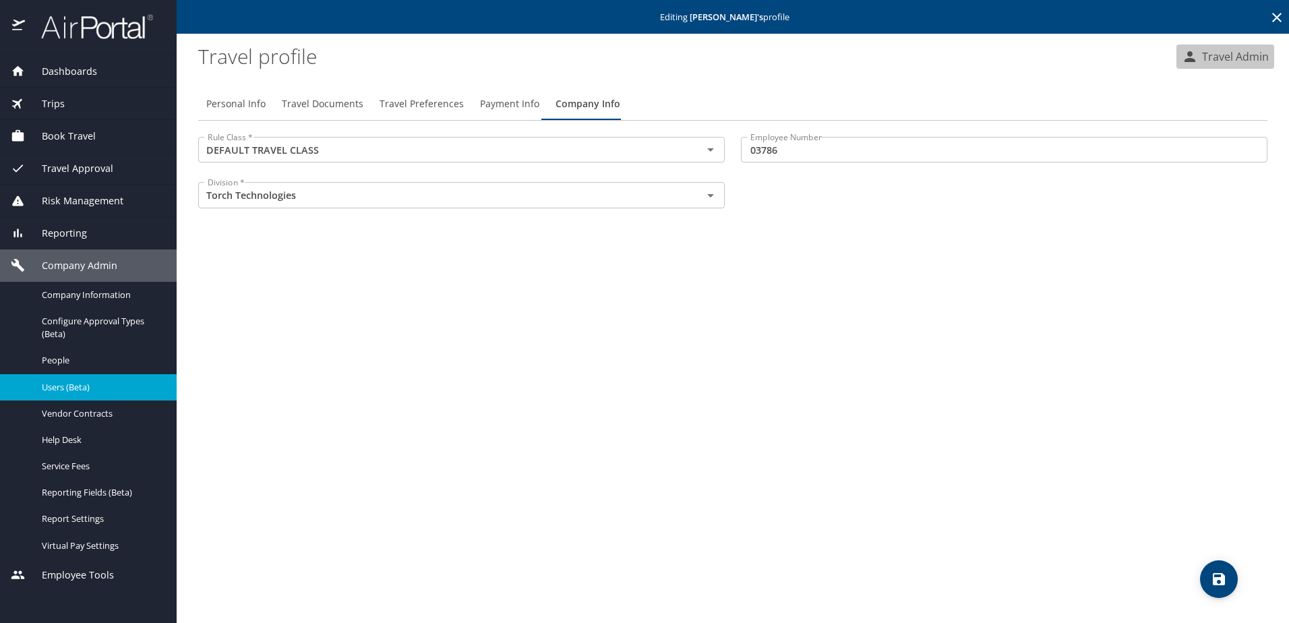
click at [1210, 58] on p "Travel Admin" at bounding box center [1233, 57] width 71 height 16
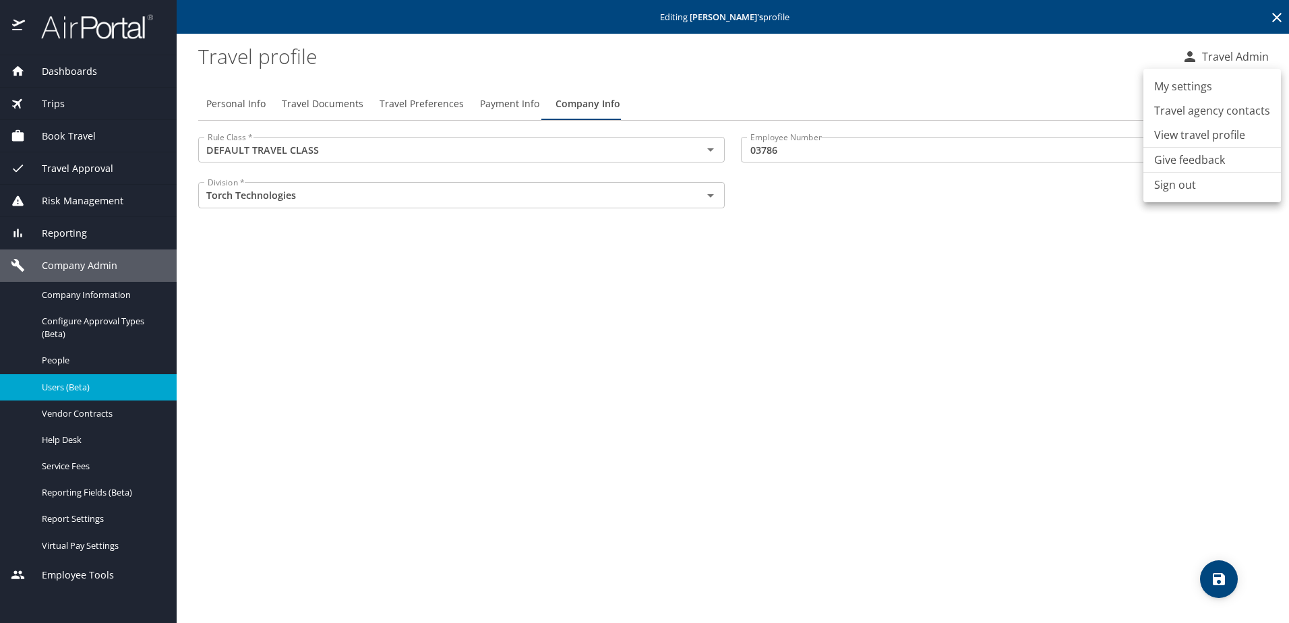
drag, startPoint x: 1044, startPoint y: 214, endPoint x: 1036, endPoint y: 207, distance: 11.1
click at [1042, 212] on div at bounding box center [644, 311] width 1289 height 623
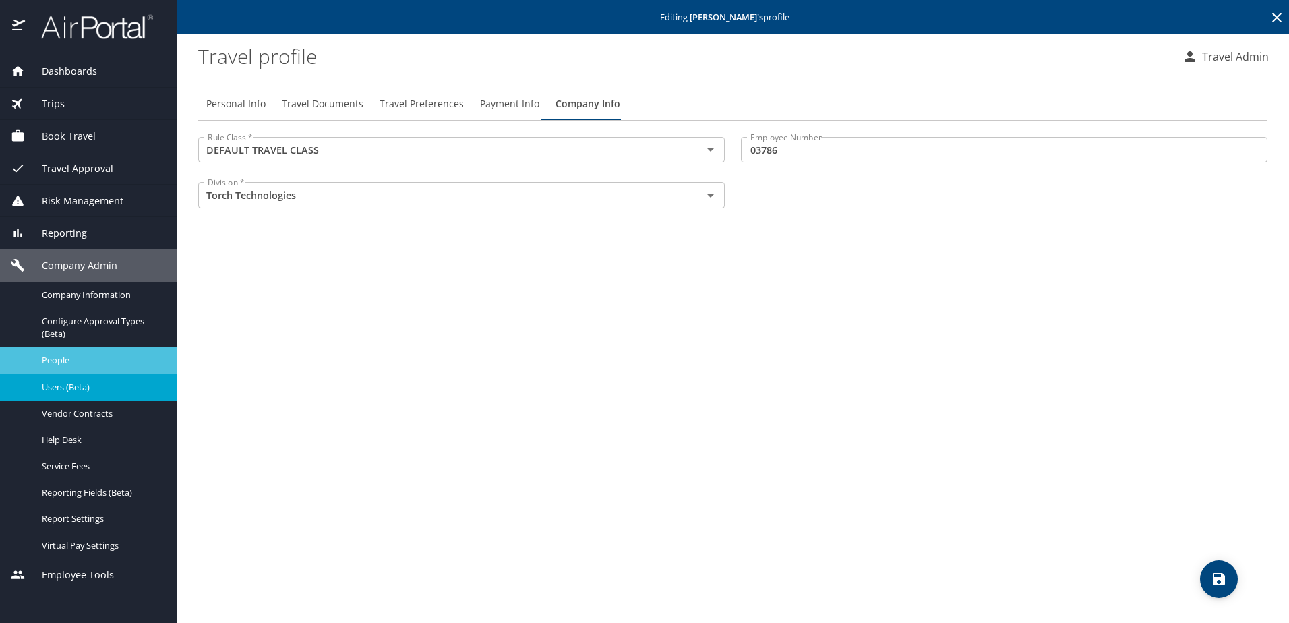
click at [60, 368] on div "People" at bounding box center [88, 361] width 155 height 16
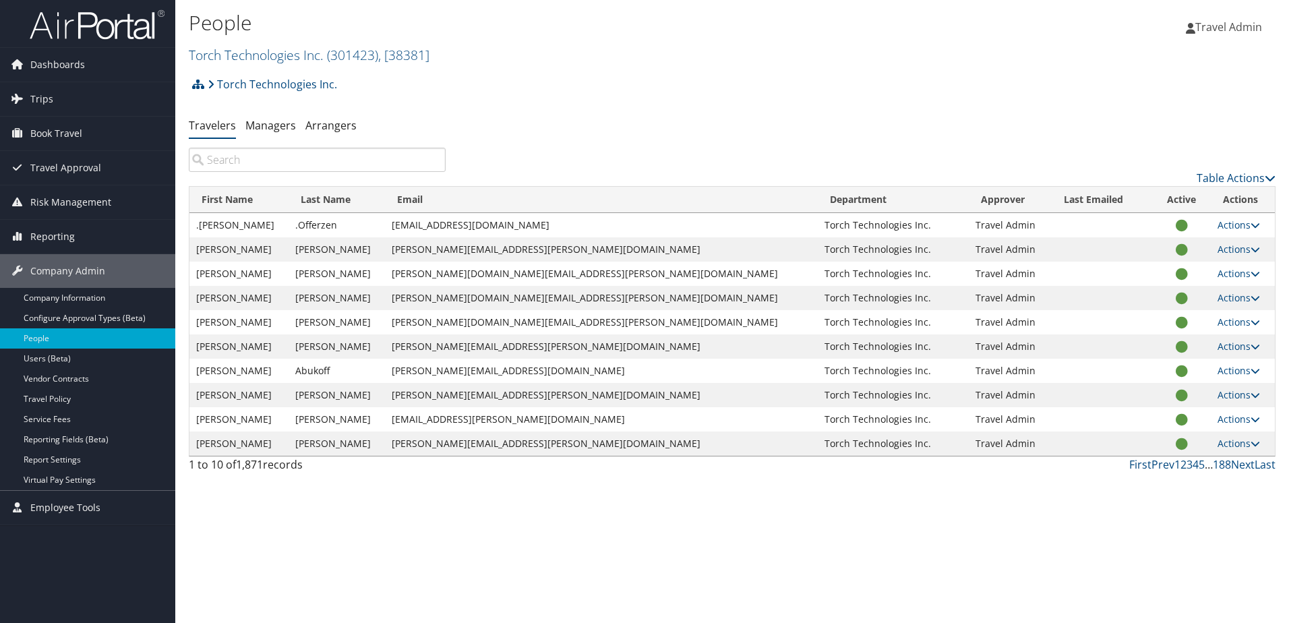
click at [258, 164] on input "search" at bounding box center [317, 160] width 257 height 24
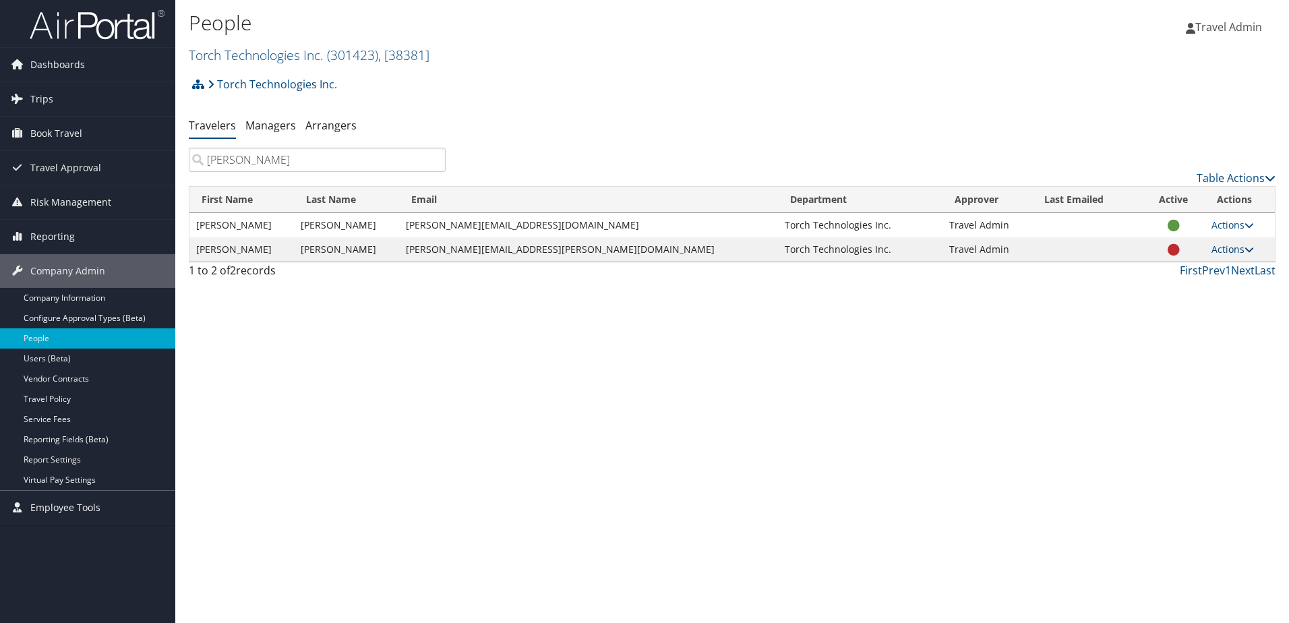
type input "daniels"
click at [1234, 250] on link "Actions" at bounding box center [1232, 249] width 42 height 13
click at [1224, 265] on link "User Settings" at bounding box center [1188, 269] width 124 height 23
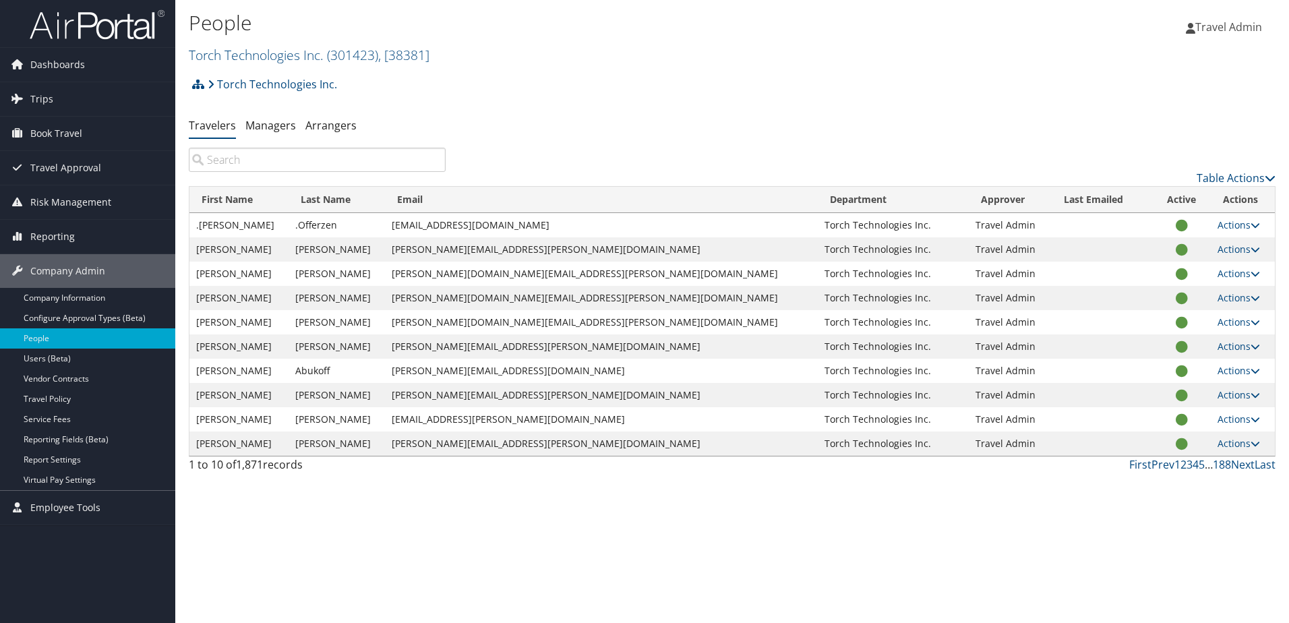
click at [269, 164] on input "search" at bounding box center [317, 160] width 257 height 24
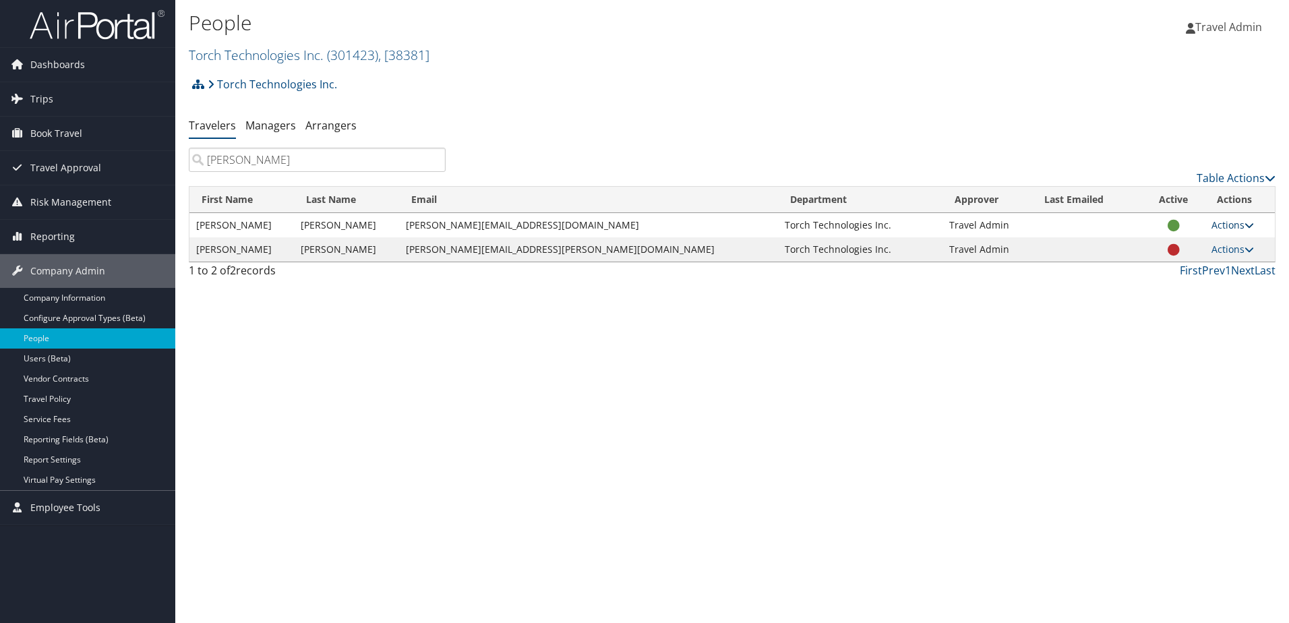
type input "[PERSON_NAME]"
click at [1228, 225] on link "Actions" at bounding box center [1232, 224] width 42 height 13
click at [1209, 247] on link "User Settings" at bounding box center [1188, 244] width 124 height 23
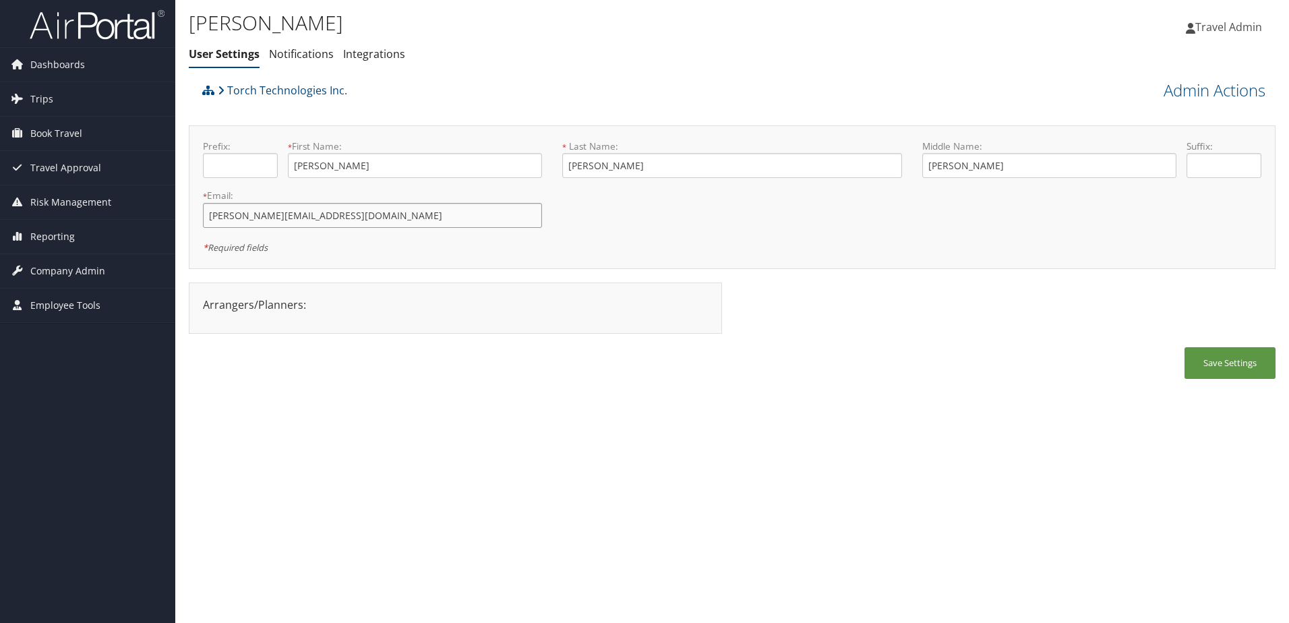
drag, startPoint x: 340, startPoint y: 218, endPoint x: 190, endPoint y: 210, distance: 150.5
click at [190, 210] on div "Prefix: * First Name: Todd This field is required * Last Name: Daniels This fie…" at bounding box center [732, 197] width 1087 height 144
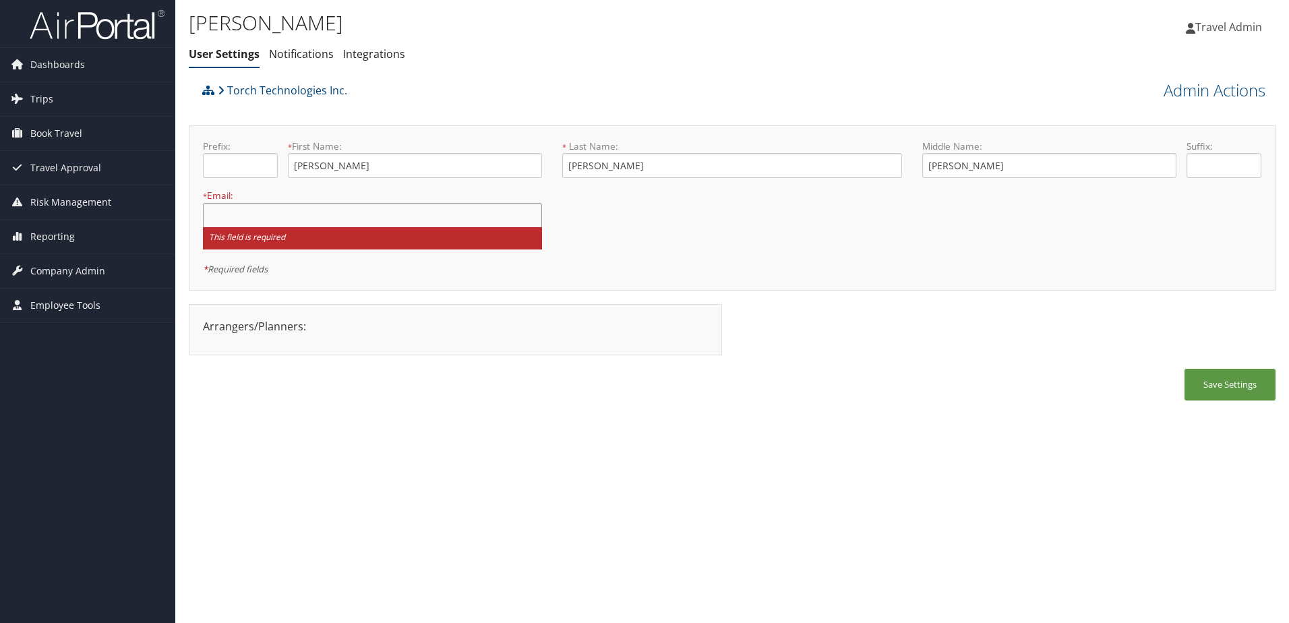
paste input "[PERSON_NAME][EMAIL_ADDRESS][PERSON_NAME][DOMAIN_NAME]"
type input "[PERSON_NAME][EMAIL_ADDRESS][PERSON_NAME][DOMAIN_NAME]"
click at [1240, 388] on button "Save Settings" at bounding box center [1230, 385] width 91 height 32
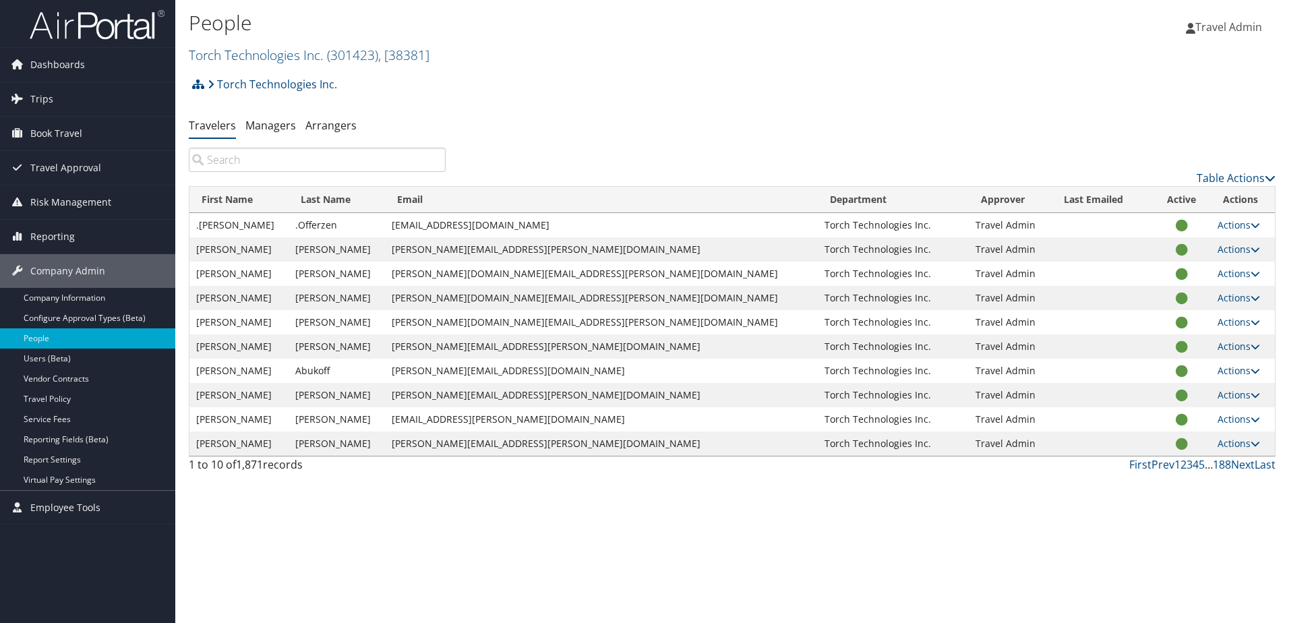
click at [339, 160] on input "search" at bounding box center [317, 160] width 257 height 24
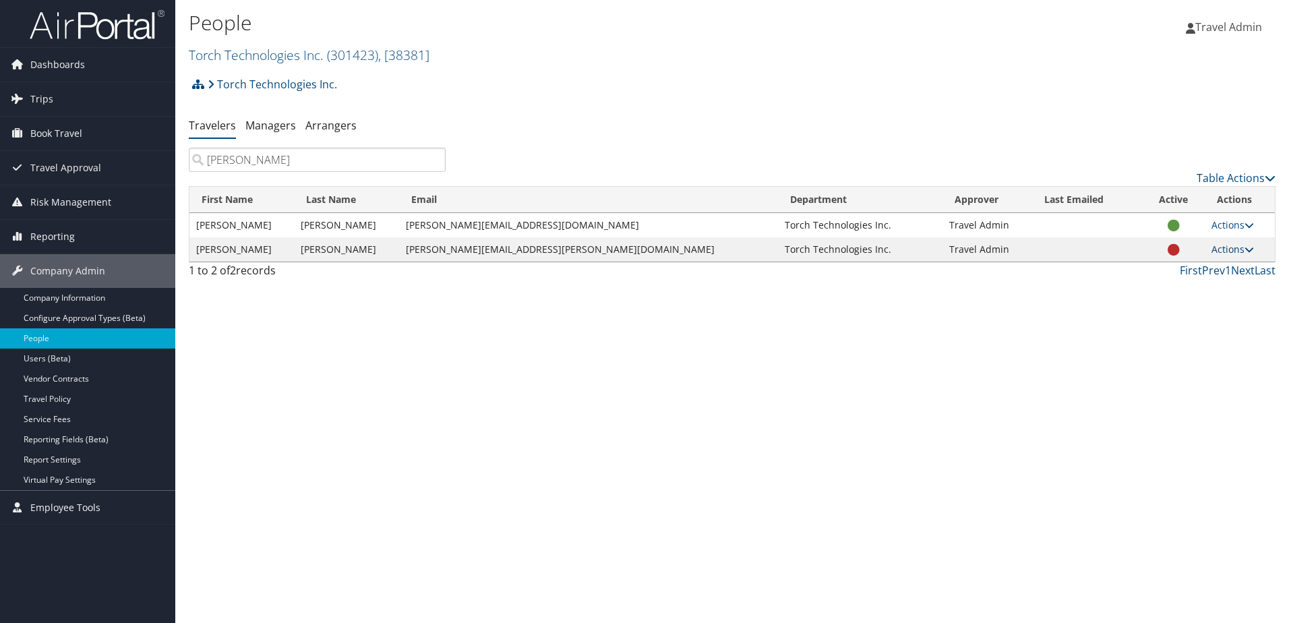
type input "daniels"
click at [1246, 247] on icon at bounding box center [1249, 249] width 9 height 9
click at [1222, 268] on link "User Settings" at bounding box center [1188, 269] width 124 height 23
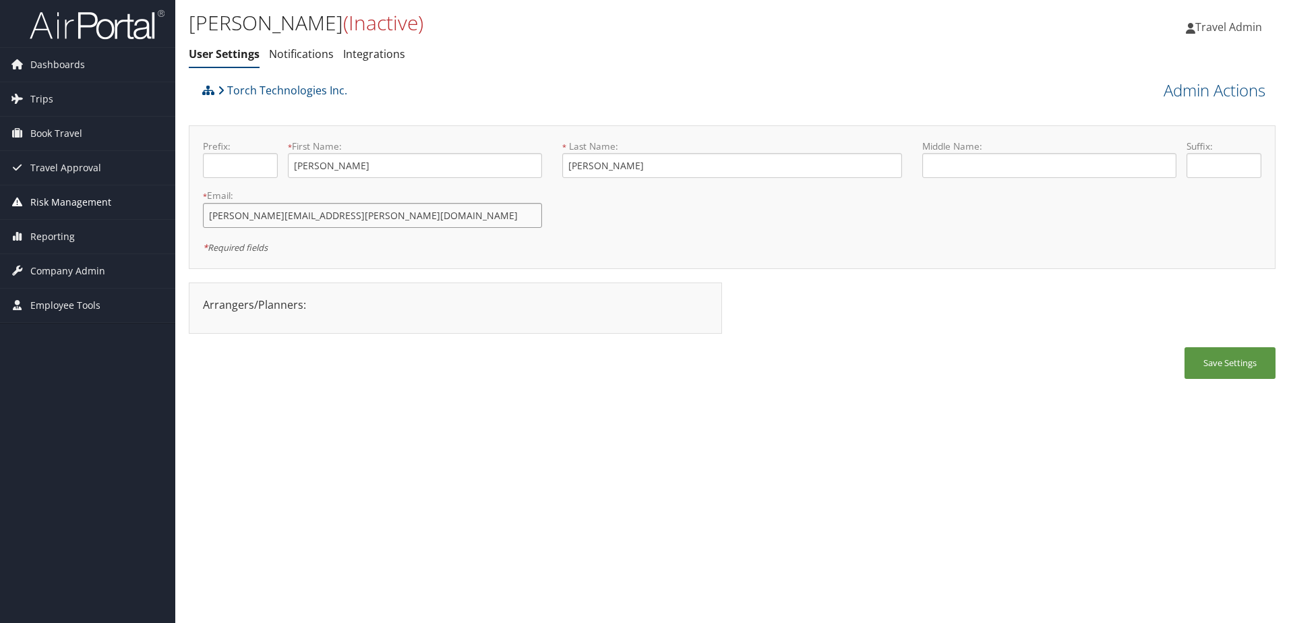
drag, startPoint x: 380, startPoint y: 218, endPoint x: 165, endPoint y: 216, distance: 215.1
click at [165, 216] on div "Dashboards AirPortal 360™ (Manager) My Travel Dashboard Trips Airtinerary® Look…" at bounding box center [644, 311] width 1289 height 623
type input "[EMAIL_ADDRESS][DOMAIN_NAME]"
click at [736, 231] on div "Prefix: * First Name: [PERSON_NAME] This field is required * Last Name: [PERSON…" at bounding box center [732, 197] width 1079 height 115
click at [1216, 361] on button "Save Settings" at bounding box center [1230, 363] width 91 height 32
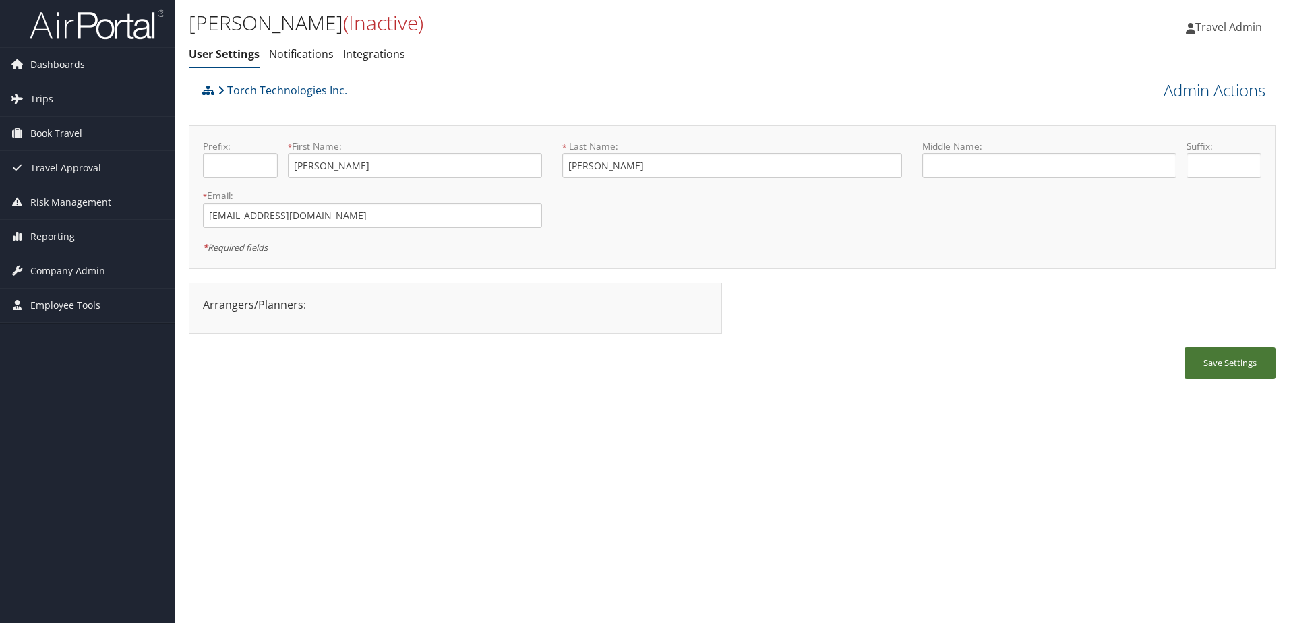
click at [1203, 361] on button "Save Settings" at bounding box center [1230, 363] width 91 height 32
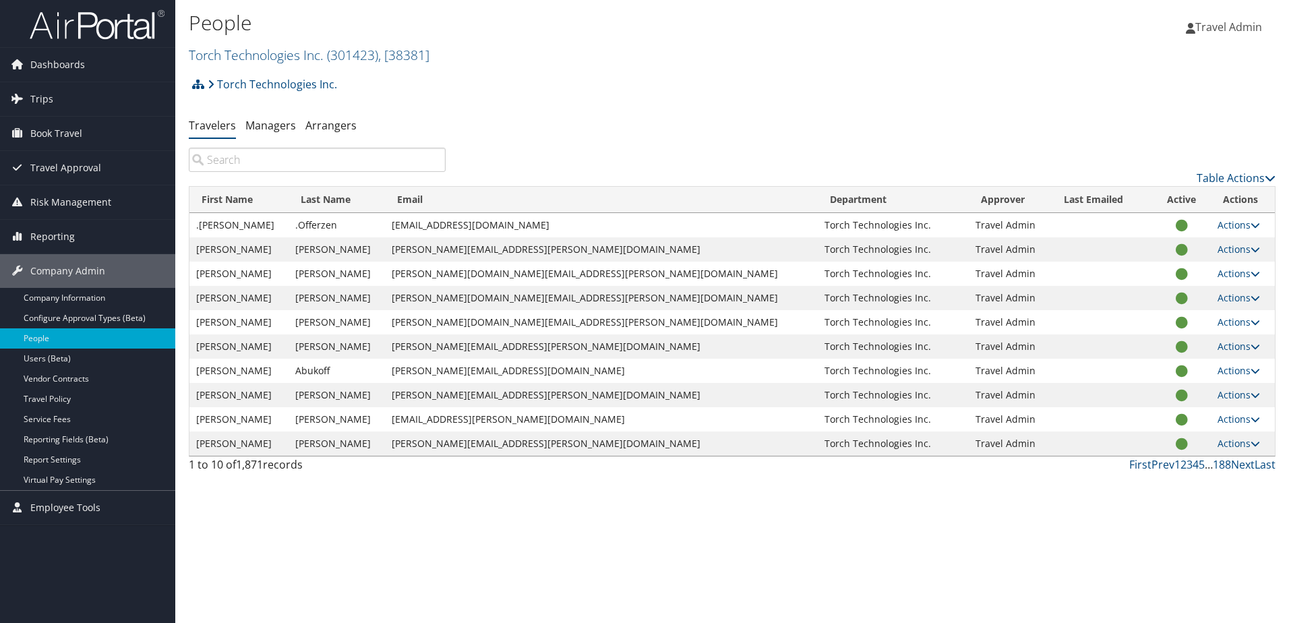
click at [291, 167] on input "search" at bounding box center [317, 160] width 257 height 24
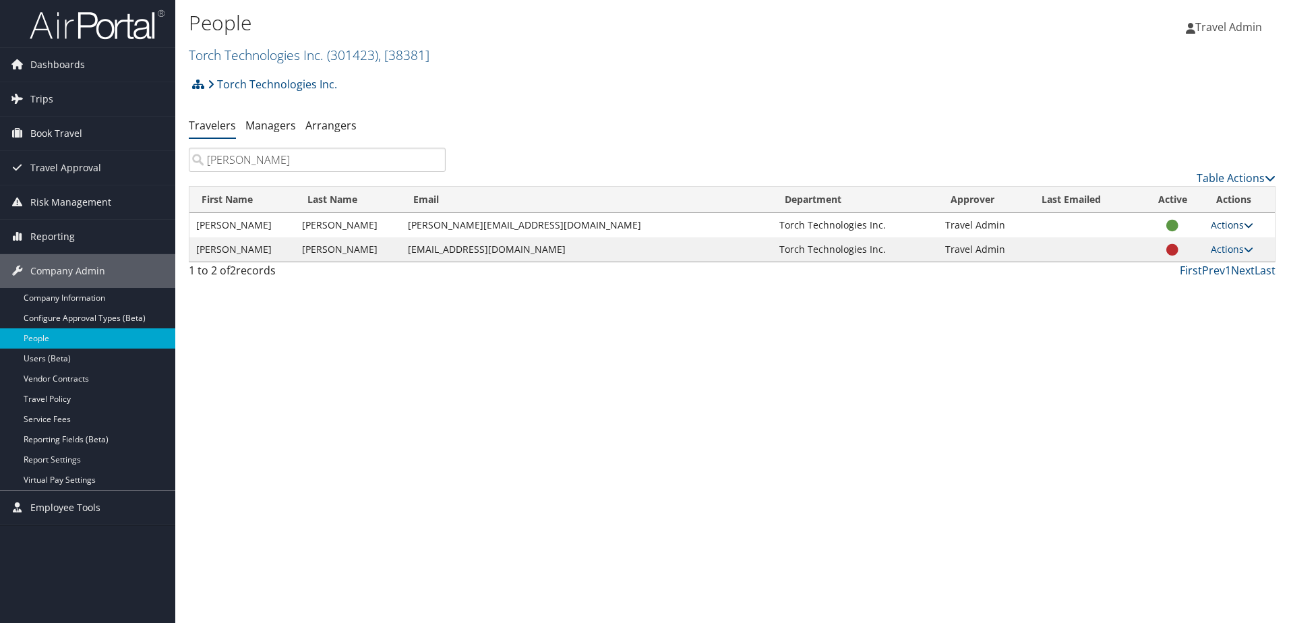
type input "daniels"
click at [1249, 223] on icon at bounding box center [1248, 224] width 9 height 9
click at [1216, 249] on link "User Settings" at bounding box center [1188, 244] width 124 height 23
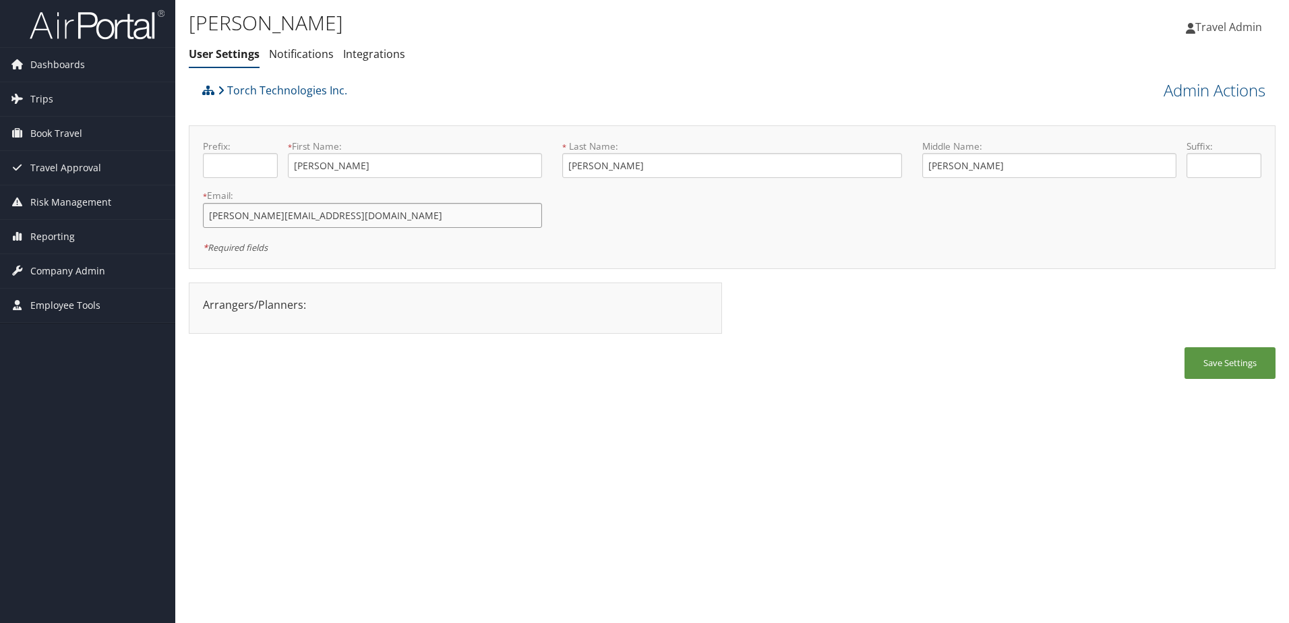
click at [311, 210] on input "todd.m.daniels1@gmail.com" at bounding box center [372, 215] width 339 height 25
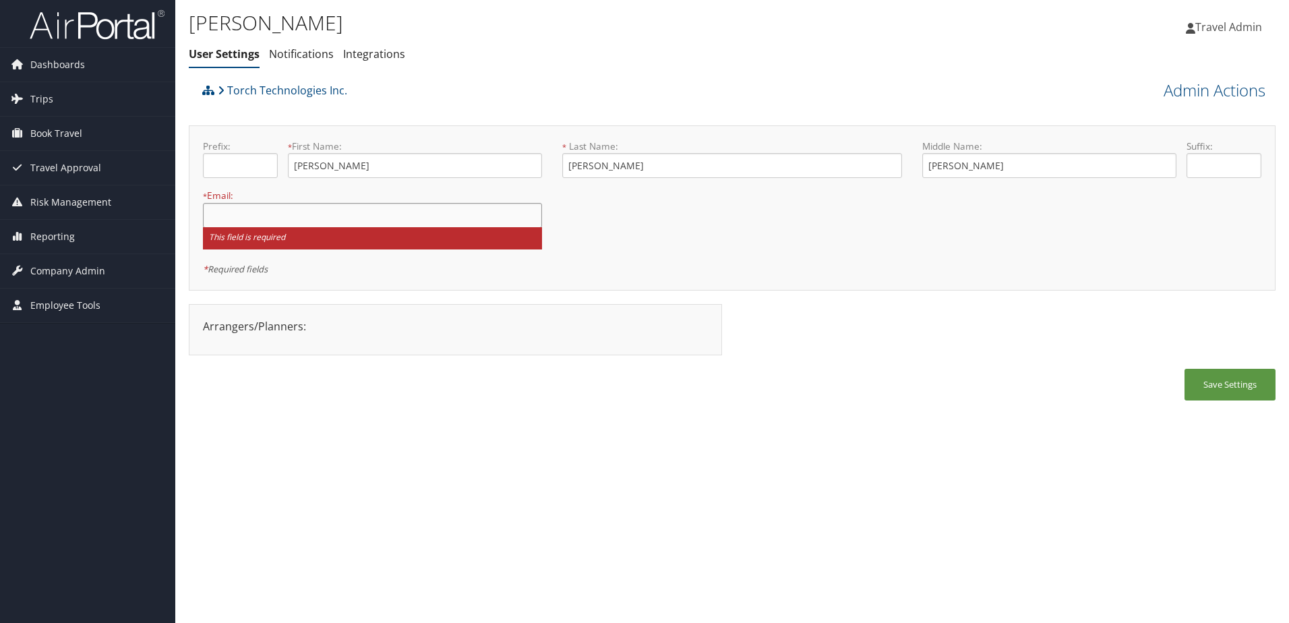
paste input "[PERSON_NAME][EMAIL_ADDRESS][PERSON_NAME][DOMAIN_NAME]"
type input "[PERSON_NAME][EMAIL_ADDRESS][PERSON_NAME][DOMAIN_NAME]"
click at [792, 373] on div "Save Settings" at bounding box center [732, 391] width 1087 height 45
click at [1211, 386] on button "Save Settings" at bounding box center [1230, 385] width 91 height 32
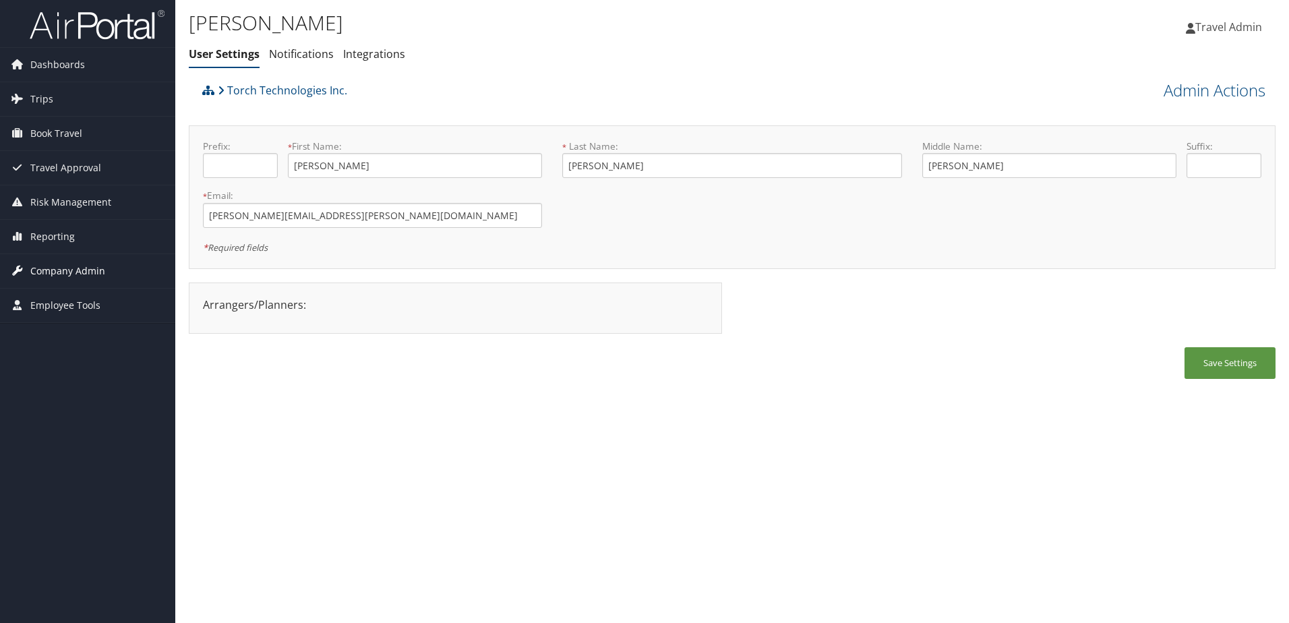
click at [91, 272] on span "Company Admin" at bounding box center [67, 271] width 75 height 34
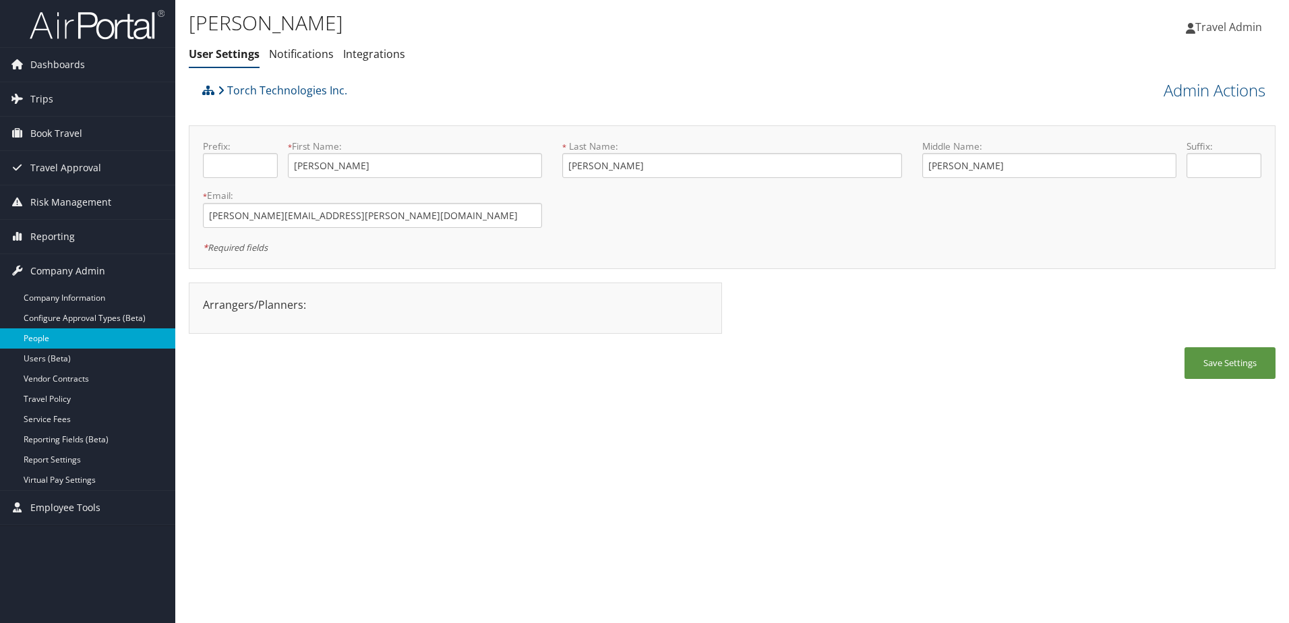
click at [62, 338] on link "People" at bounding box center [87, 338] width 175 height 20
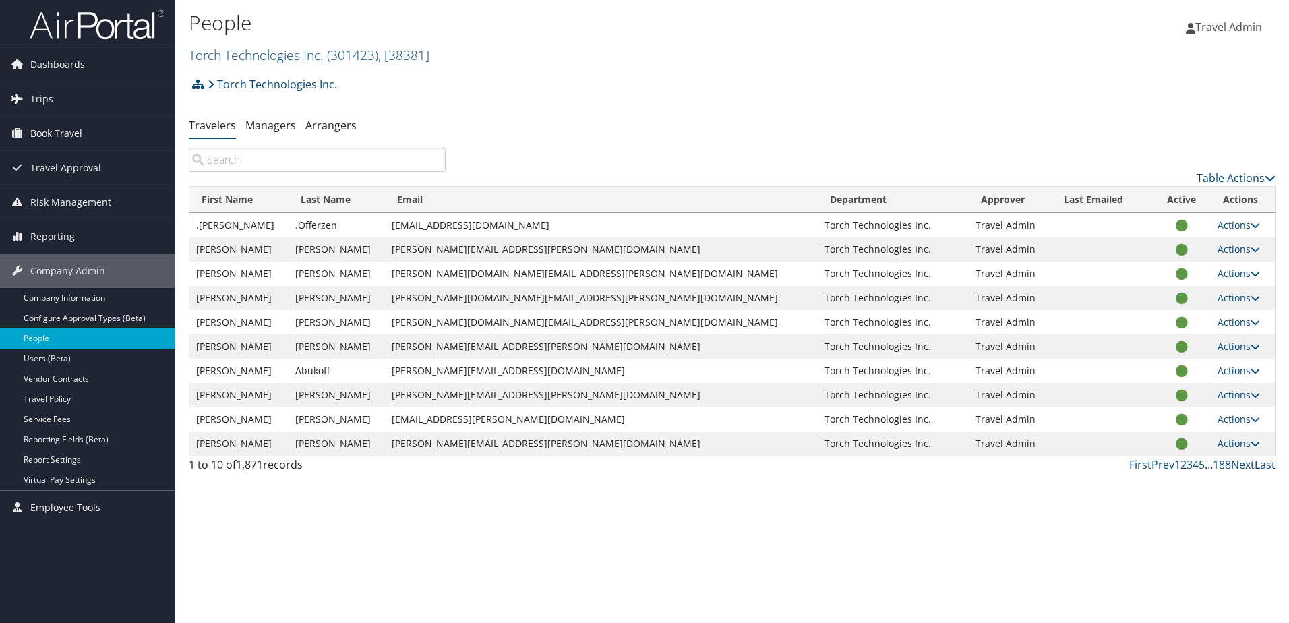
click at [270, 162] on input "search" at bounding box center [317, 160] width 257 height 24
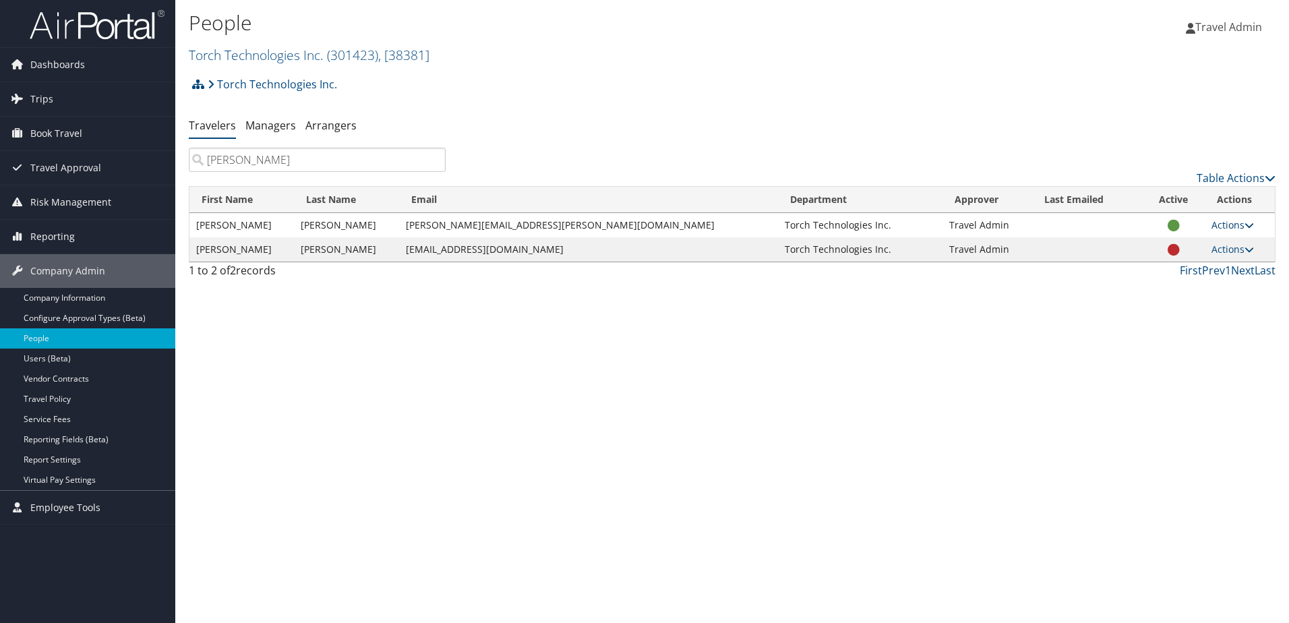
type input "[PERSON_NAME]"
click at [1226, 224] on link "Actions" at bounding box center [1232, 224] width 42 height 13
click at [1189, 318] on link "Reset User's Password" at bounding box center [1188, 313] width 124 height 23
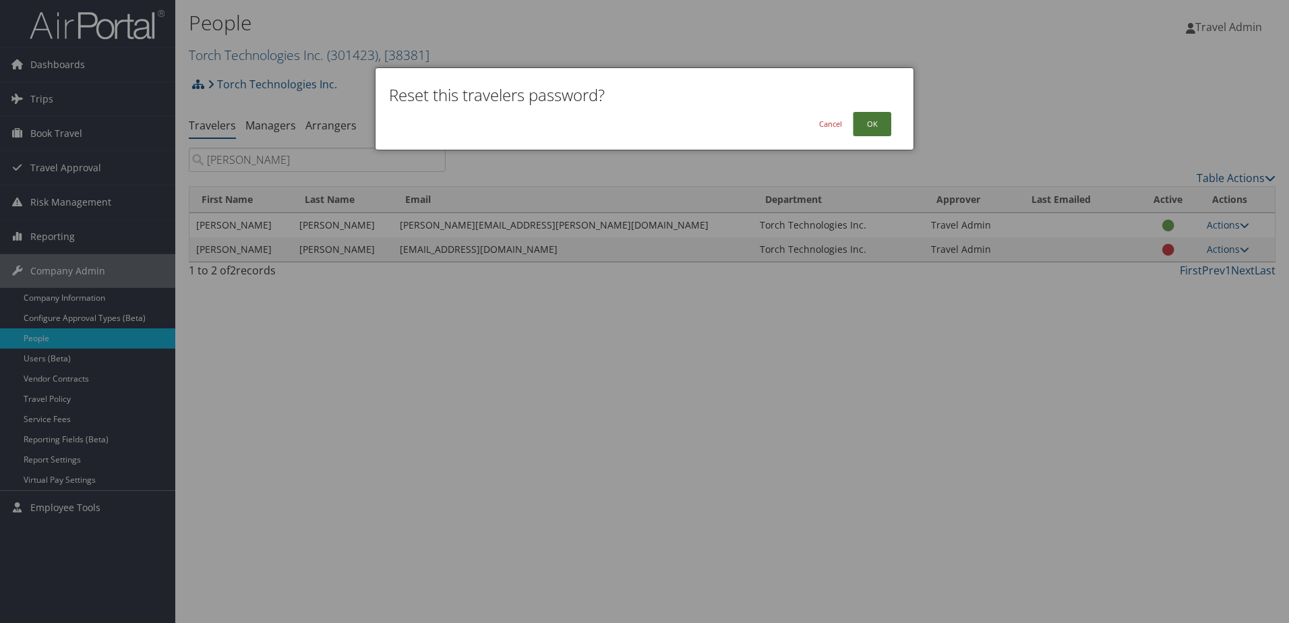
click at [874, 121] on button "OK" at bounding box center [872, 124] width 38 height 24
